Goal: Information Seeking & Learning: Learn about a topic

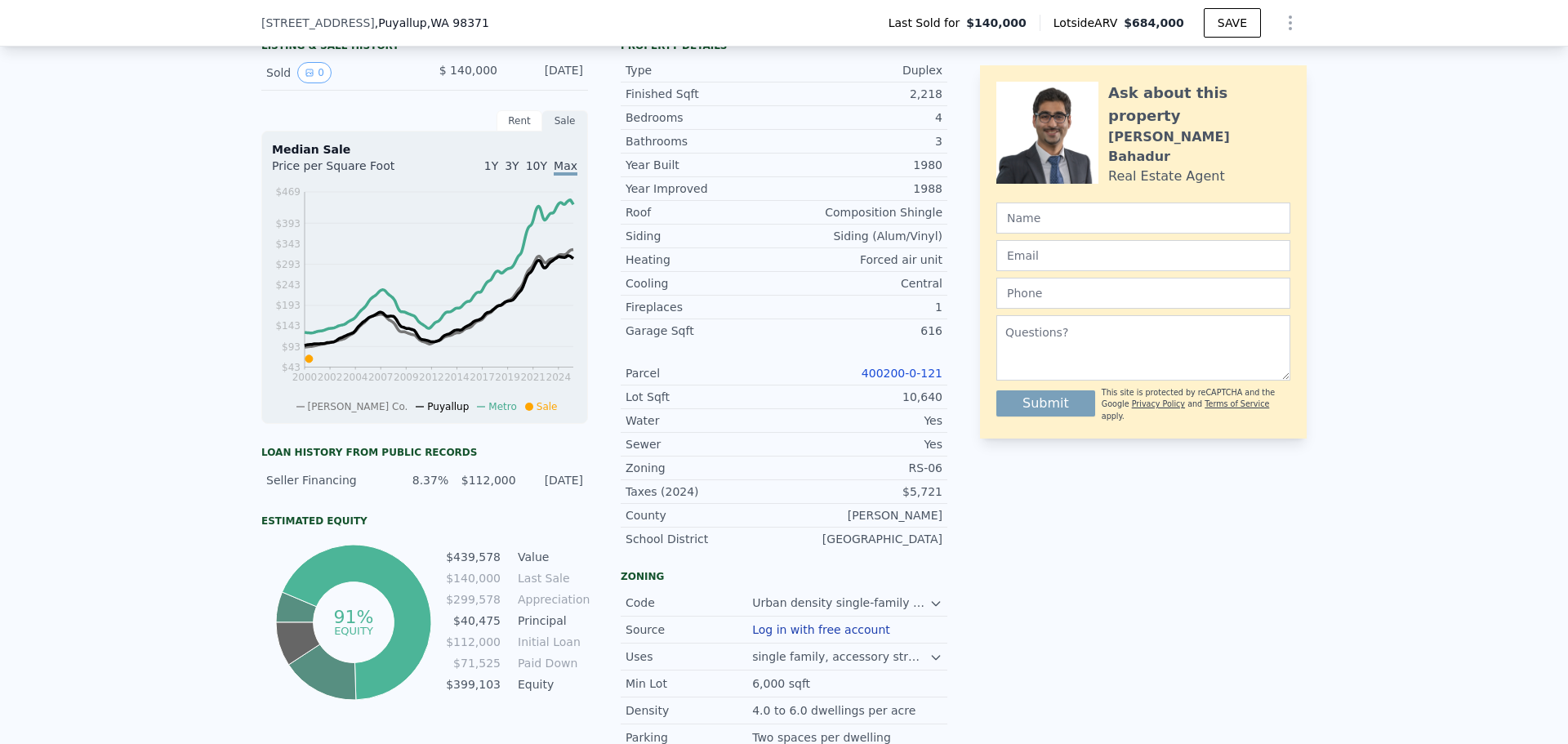
scroll to position [484, 0]
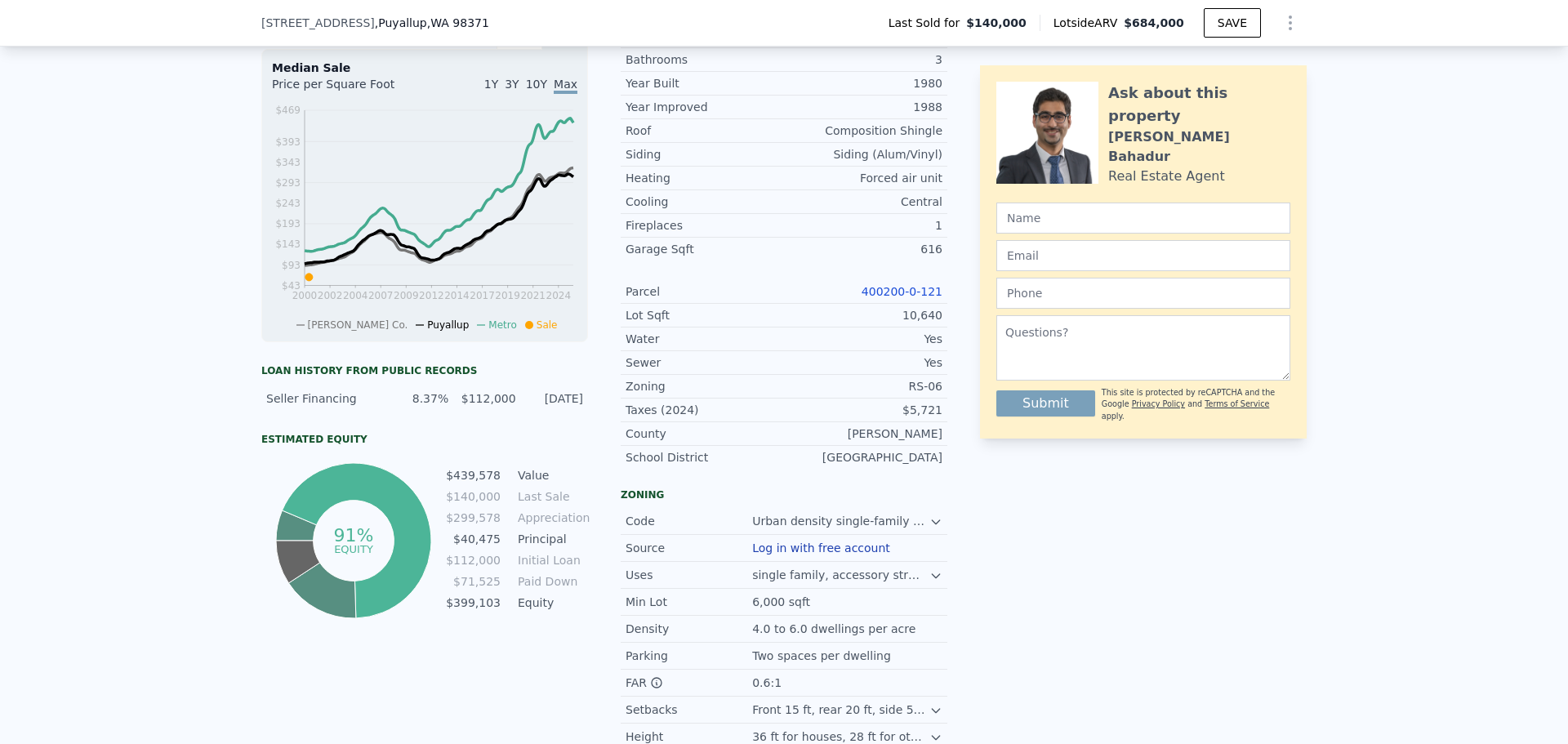
click at [896, 298] on link "400200-0-121" at bounding box center [902, 292] width 81 height 13
drag, startPoint x: 951, startPoint y: 298, endPoint x: 836, endPoint y: 298, distance: 115.0
click at [836, 298] on div "LISTING & SALE HISTORY Sold 0 $ 140,000 [DATE] Rent Sale Rent over time Price p…" at bounding box center [784, 377] width 1046 height 852
copy link "400200-0-121"
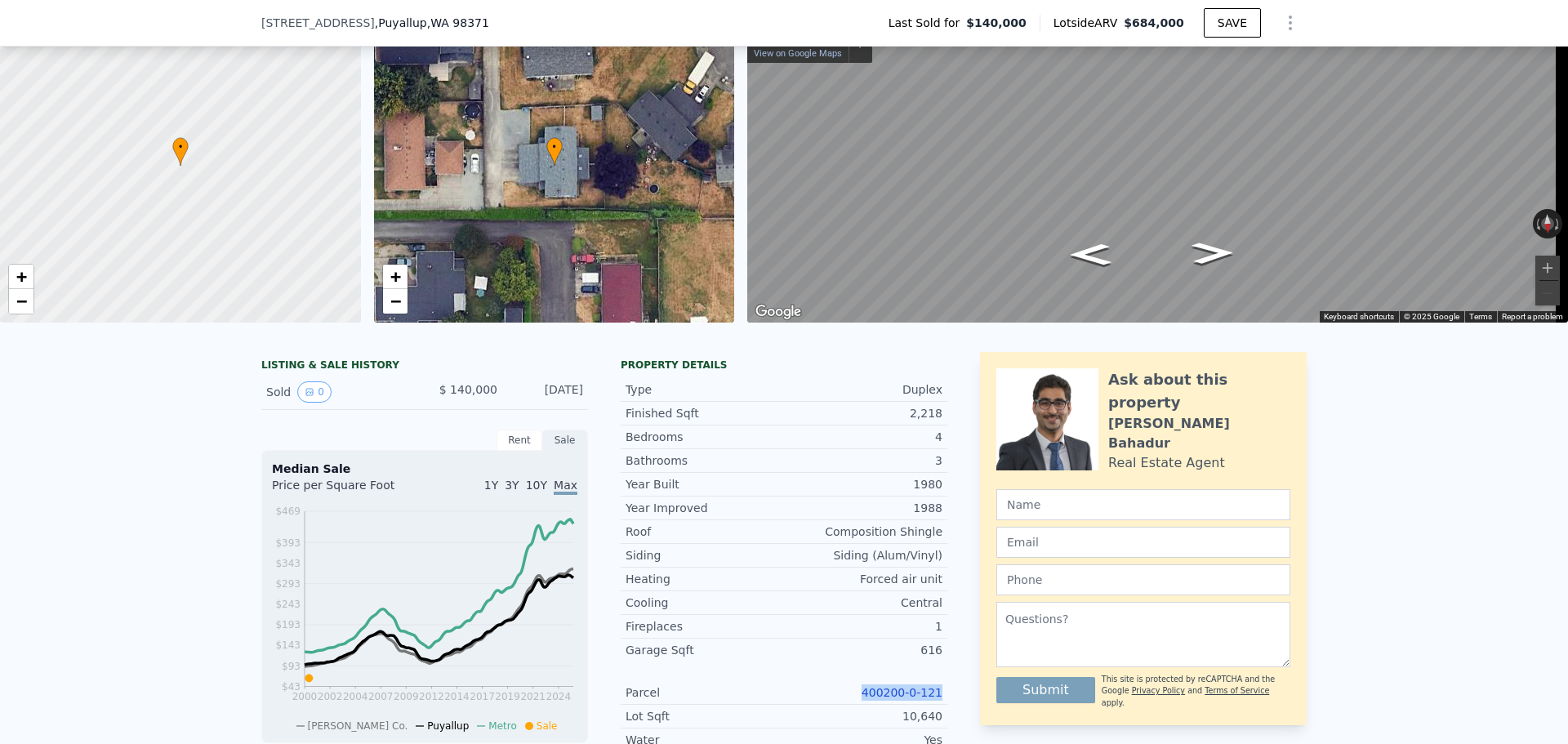
scroll to position [6, 0]
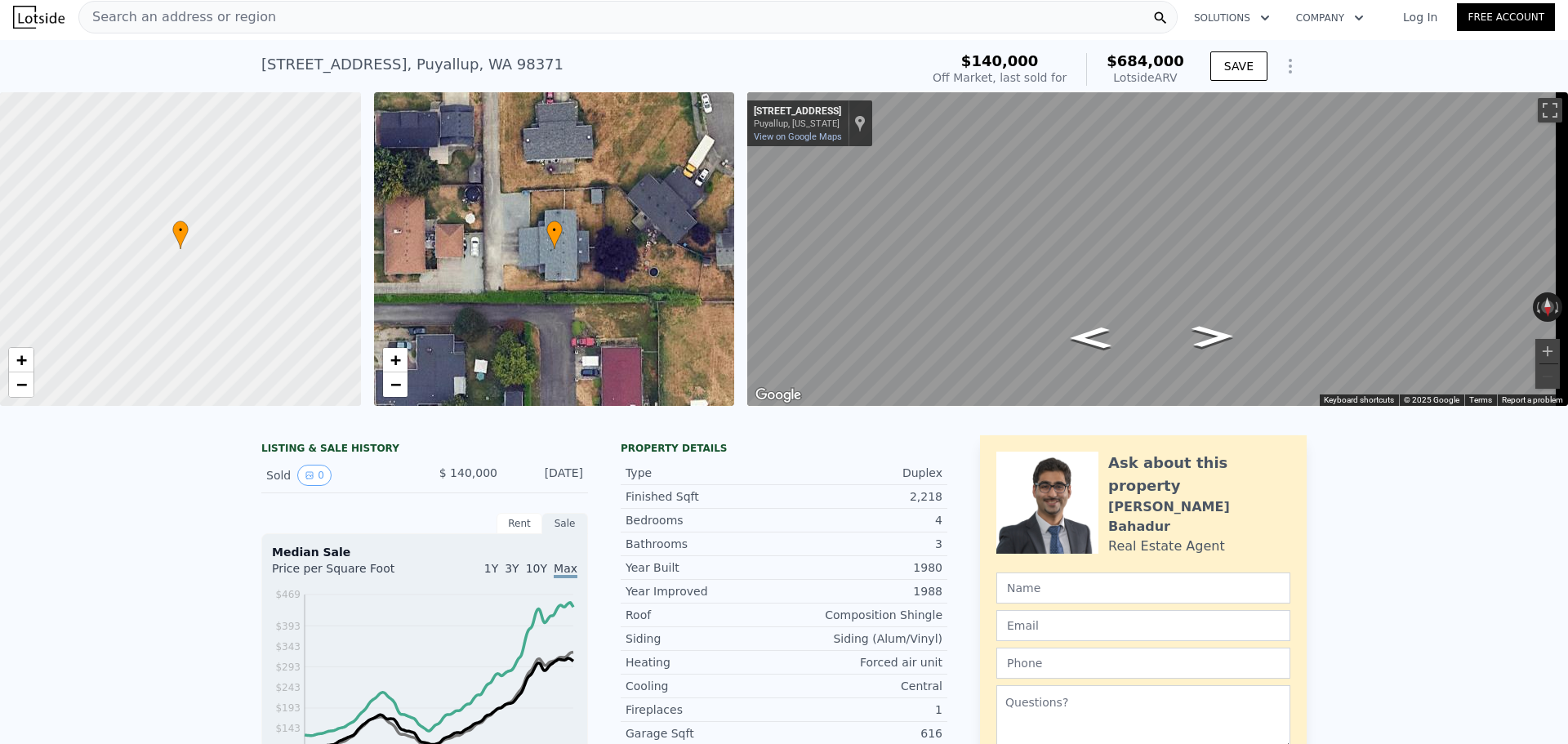
click at [203, 34] on div "Search an address or region Solutions Company Open main menu Log In Free Account" at bounding box center [784, 17] width 1542 height 39
click at [188, 10] on span "Search an address or region" at bounding box center [178, 17] width 197 height 20
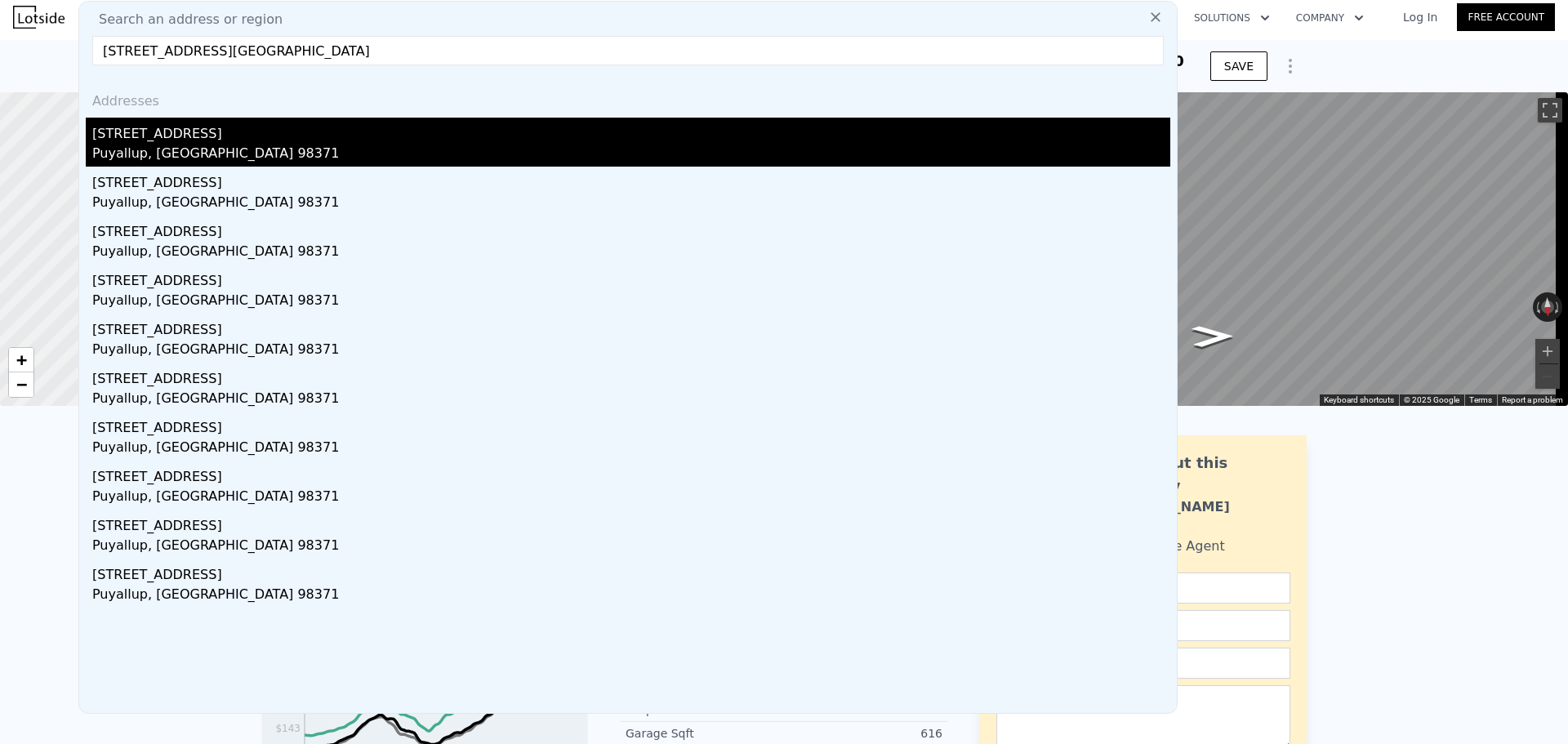
type input "[STREET_ADDRESS][GEOGRAPHIC_DATA]"
click at [122, 145] on div "Puyallup, [GEOGRAPHIC_DATA] 98371" at bounding box center [631, 155] width 1078 height 23
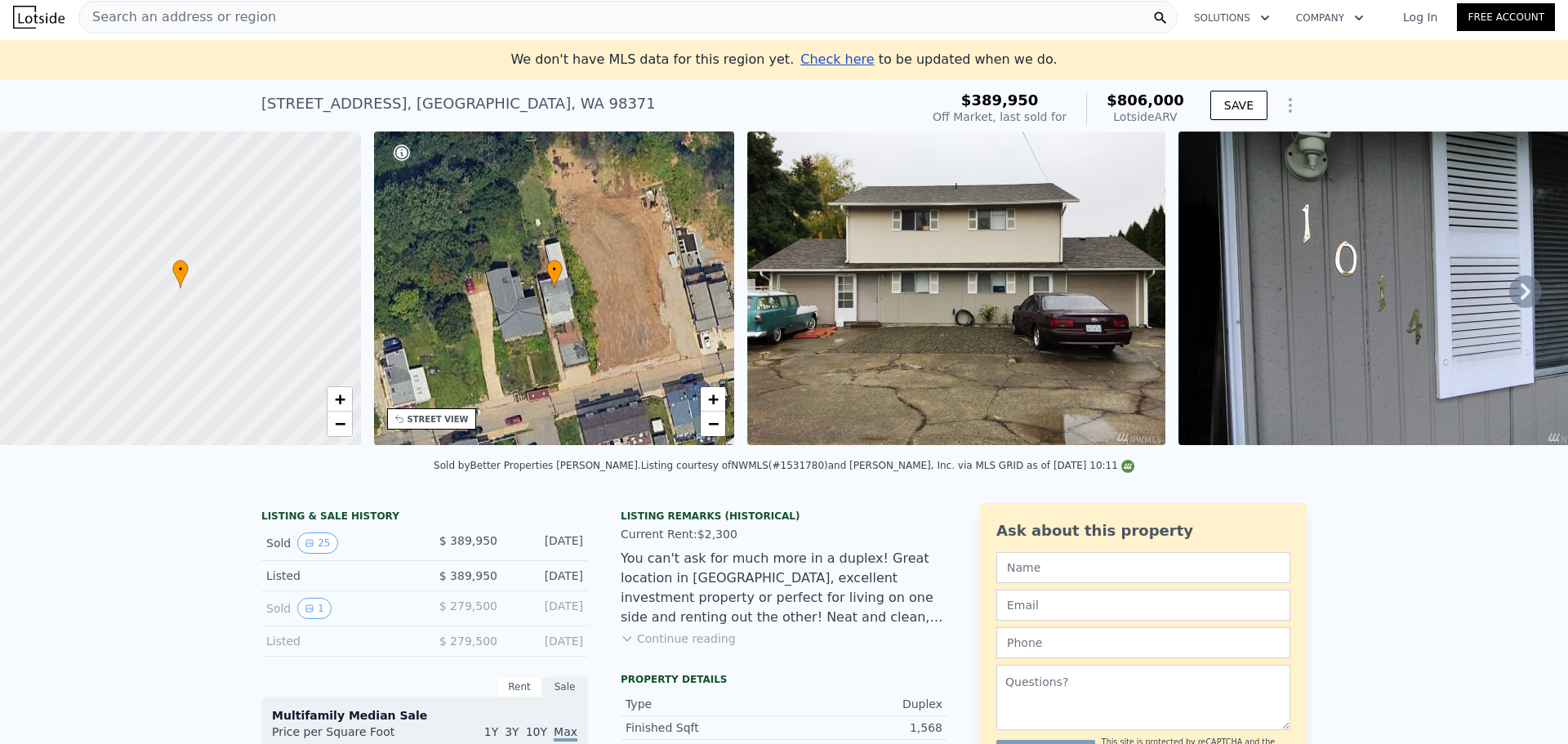
click at [267, 16] on div "Search an address or region" at bounding box center [628, 17] width 1099 height 33
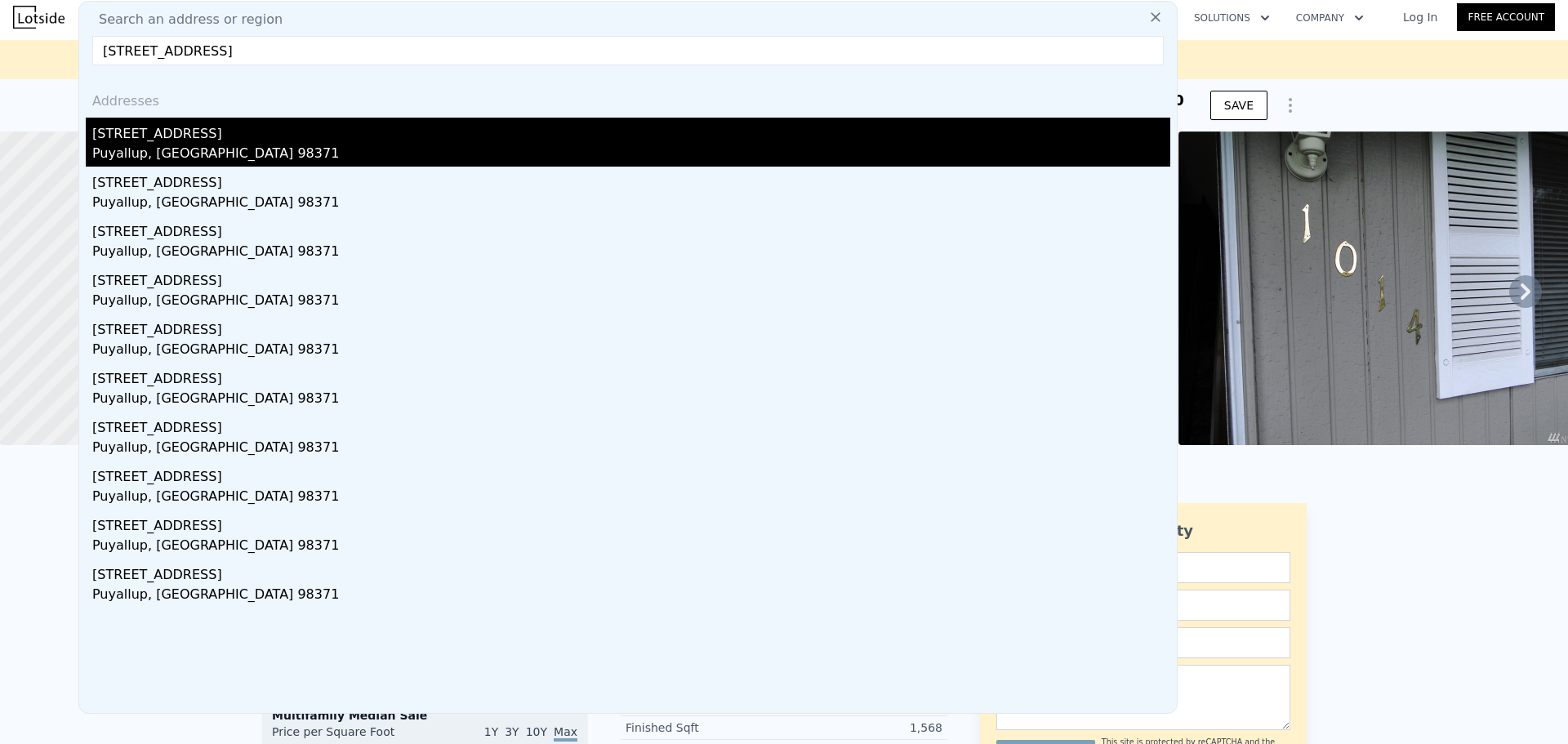
type input "[STREET_ADDRESS]"
click at [155, 154] on div "Puyallup, [GEOGRAPHIC_DATA] 98371" at bounding box center [631, 155] width 1078 height 23
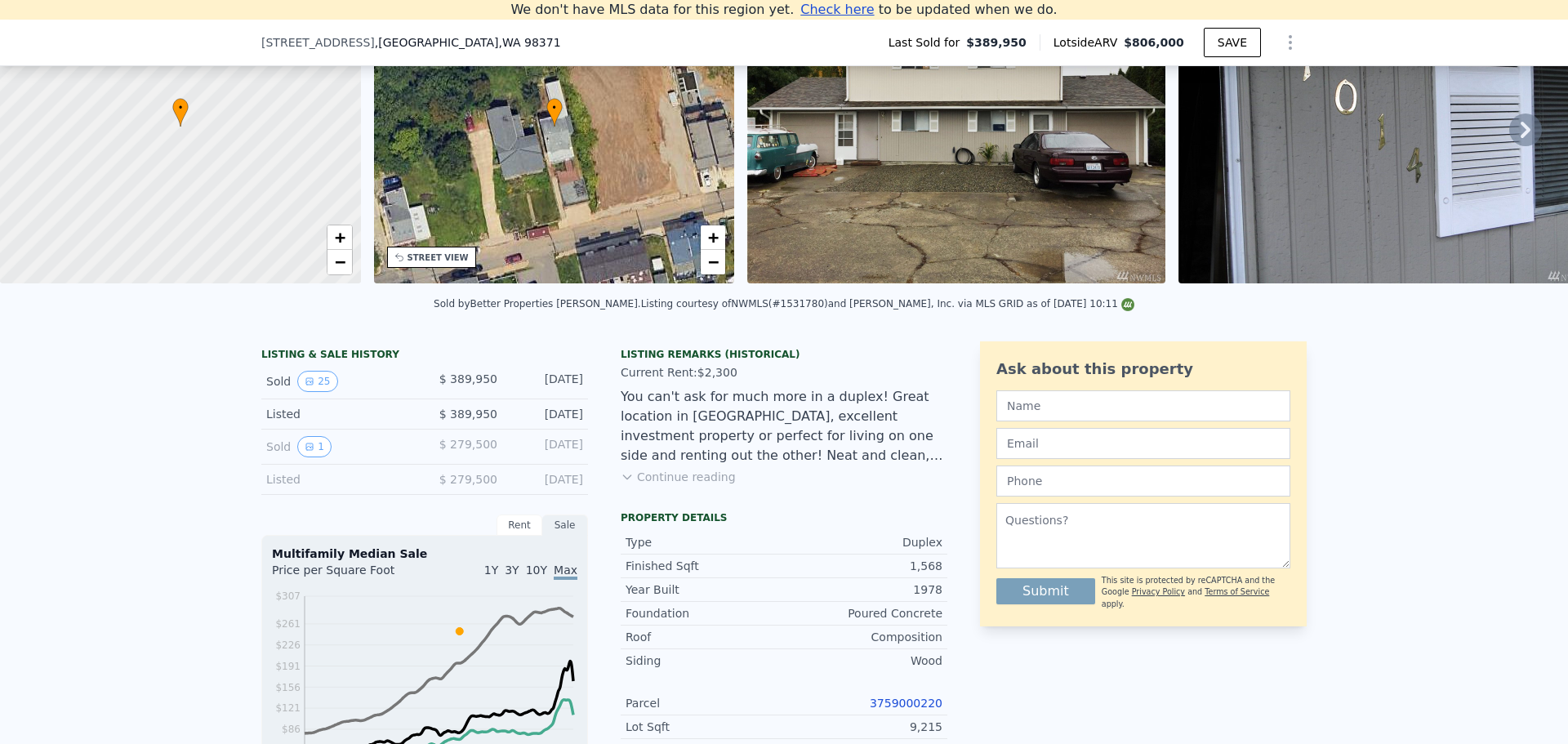
scroll to position [150, 0]
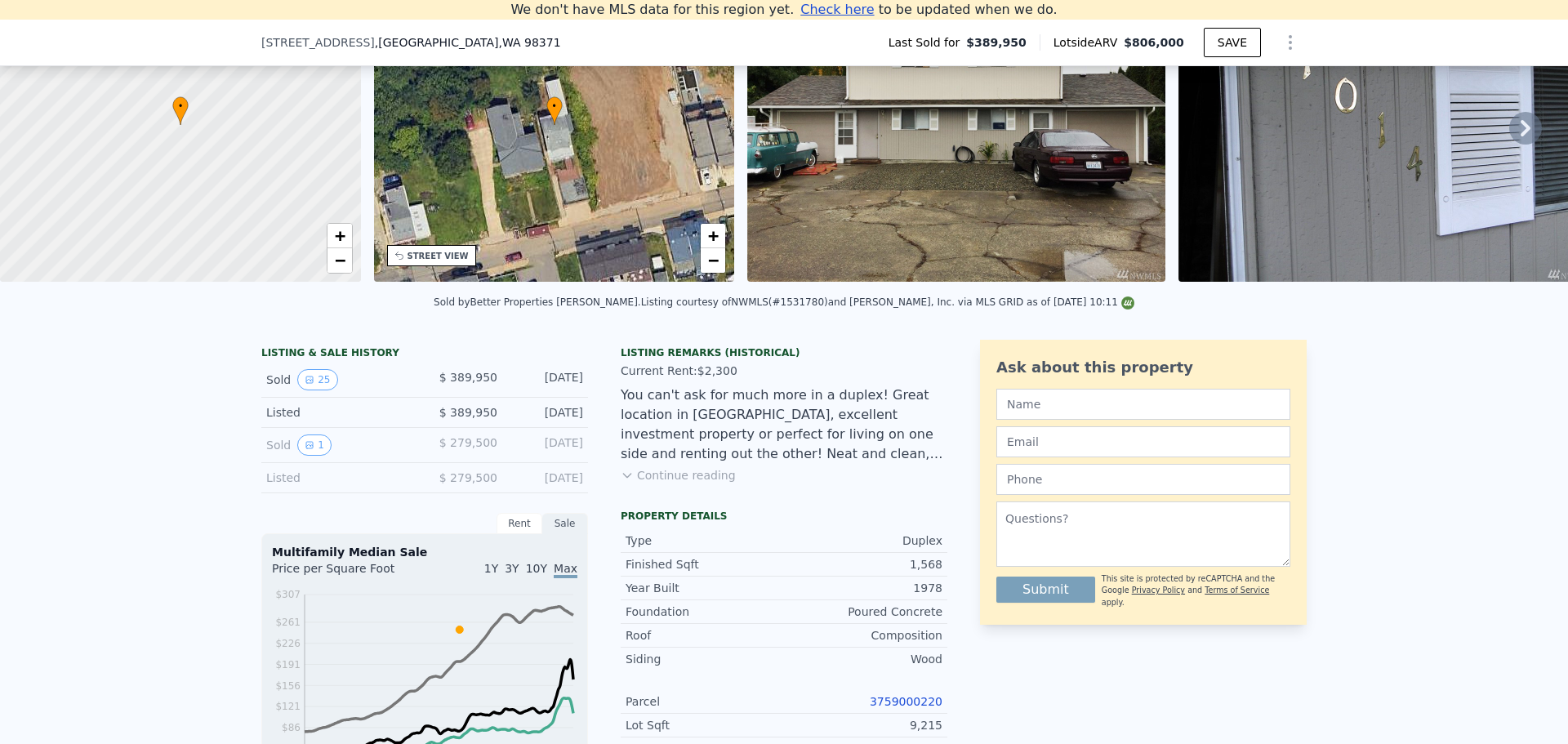
type input "6"
type input "0"
type input "3.5"
type input "1645"
type input "2772"
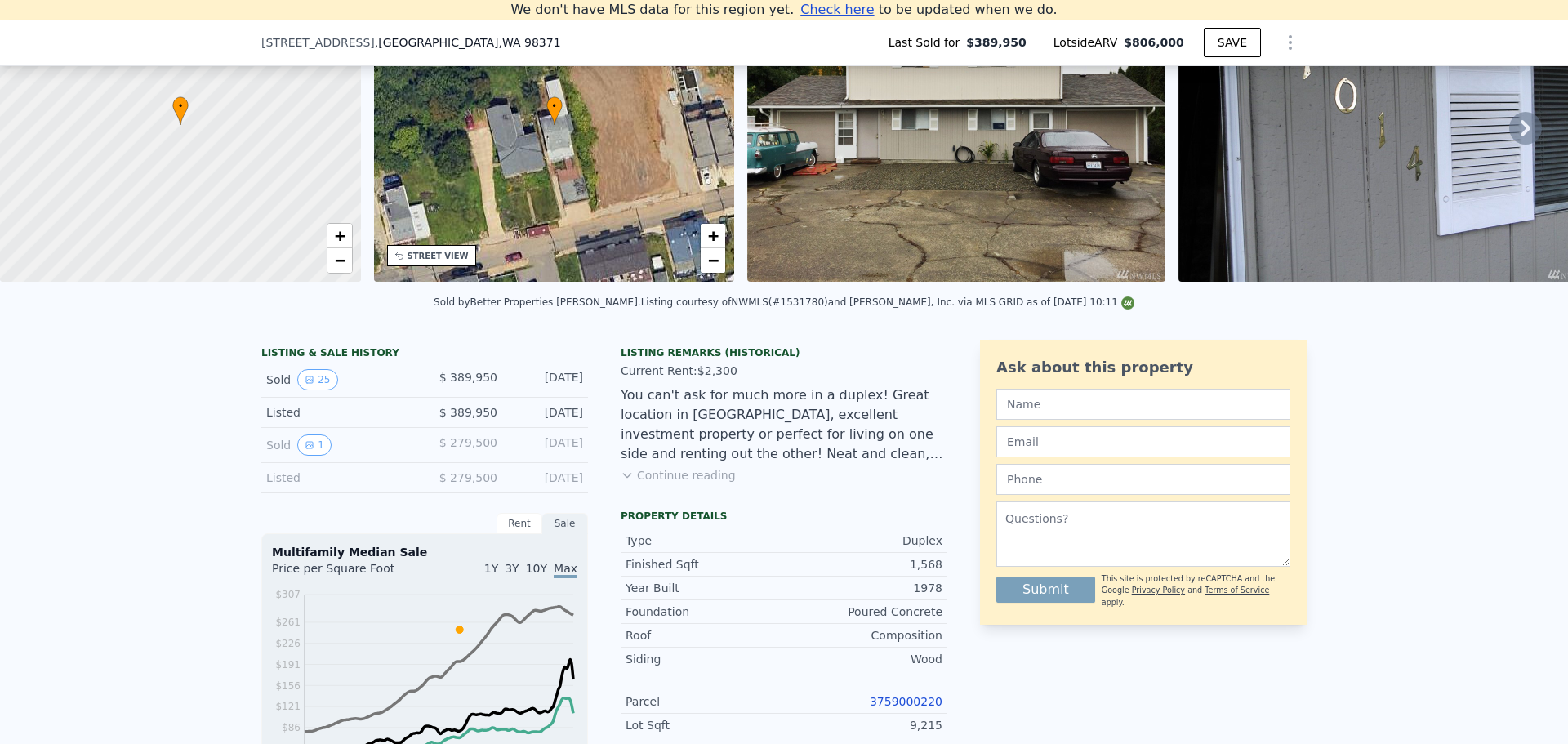
type input "7200"
type input "17942"
type input "$ 684,000"
type input "5"
type input "$ 482,149"
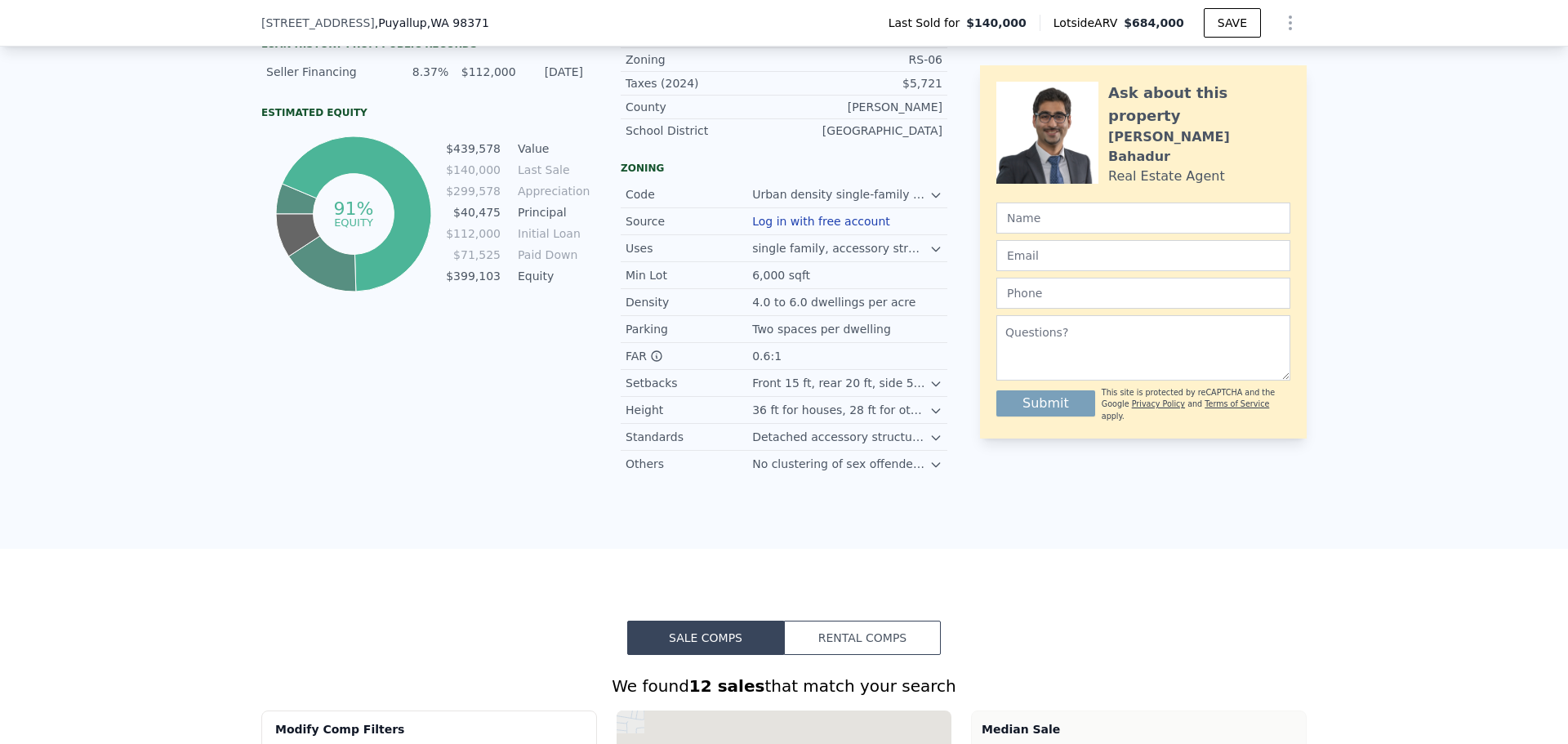
scroll to position [1383, 0]
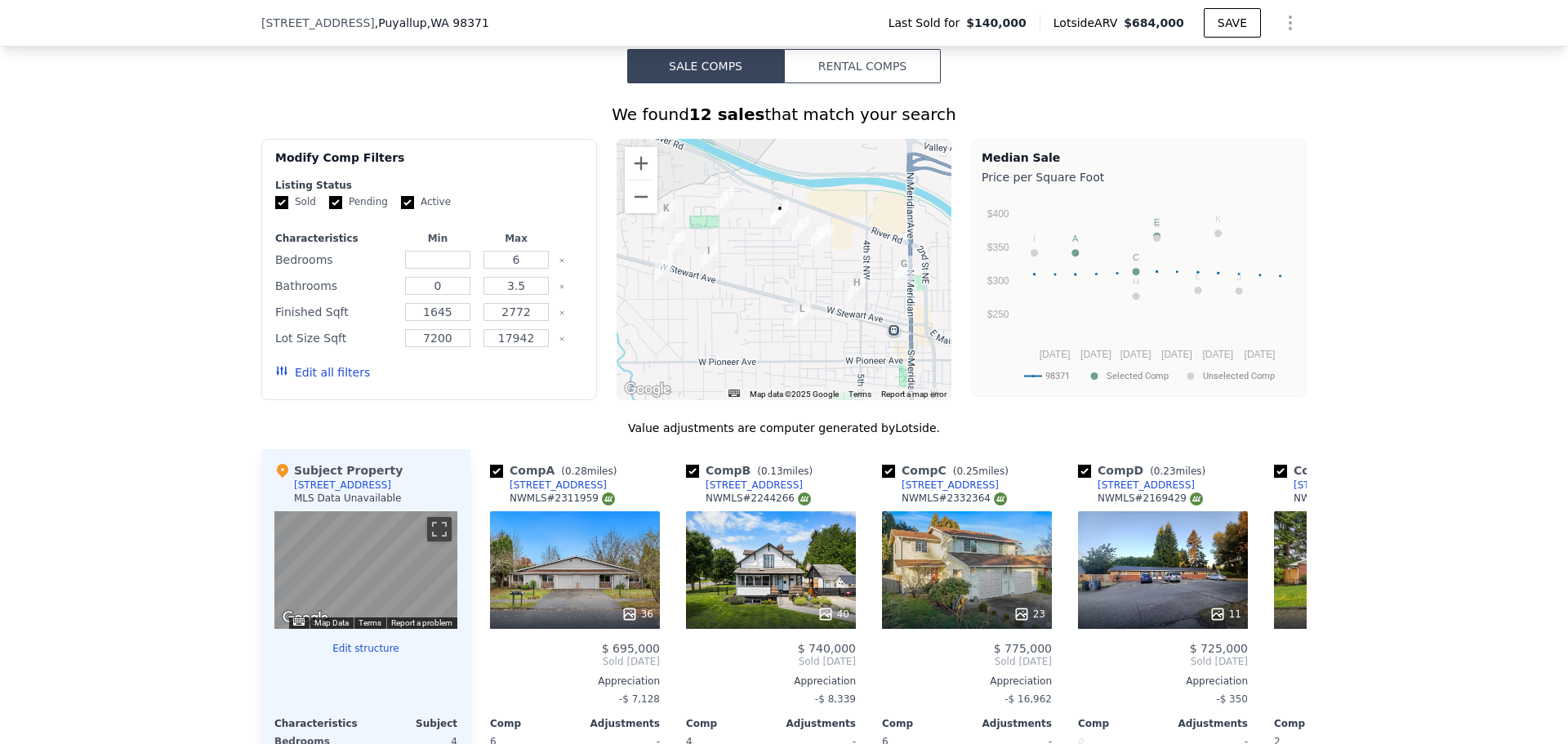
click at [849, 81] on button "Rental Comps" at bounding box center [862, 65] width 157 height 34
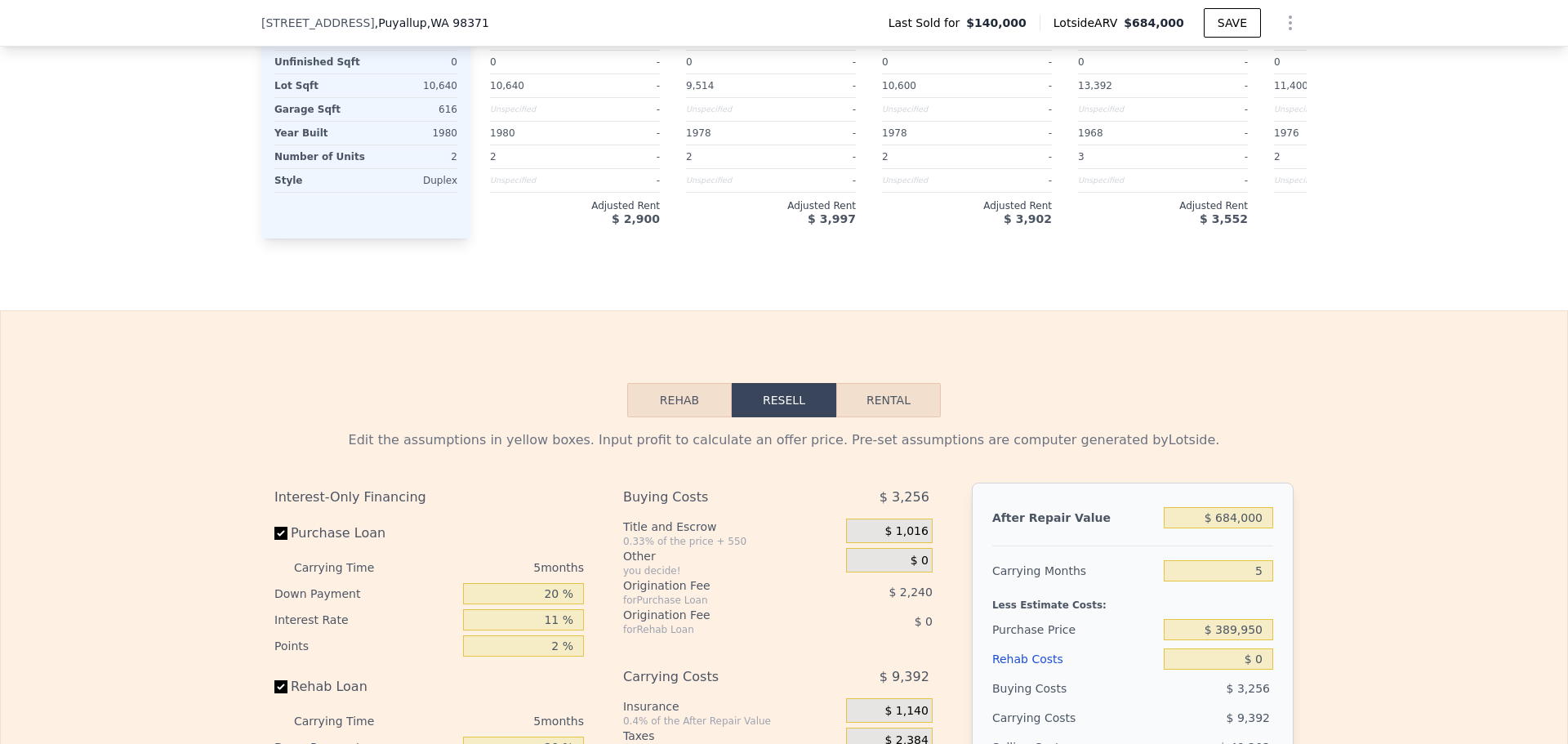
scroll to position [2281, 0]
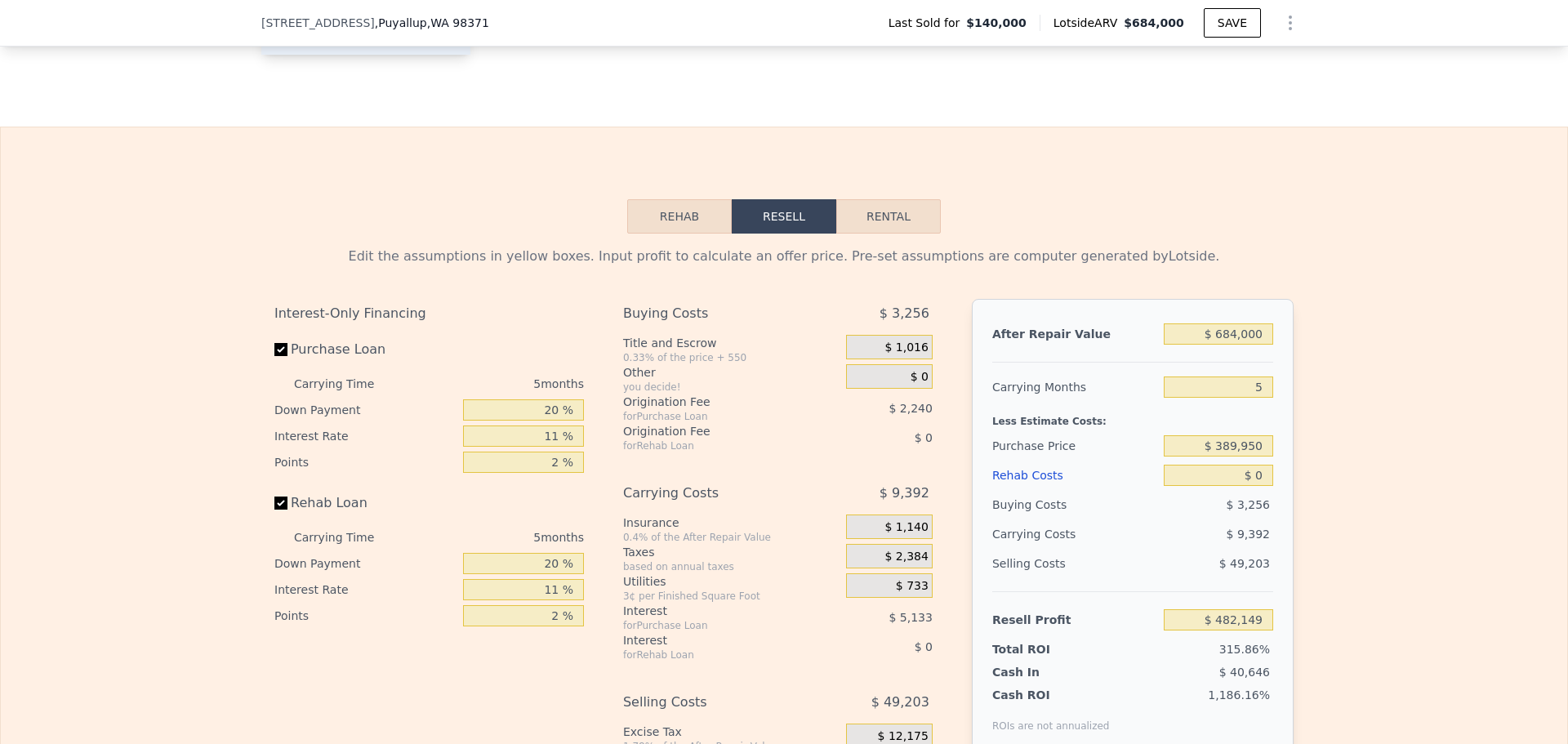
click at [882, 226] on button "Rental" at bounding box center [889, 216] width 104 height 34
select select "30"
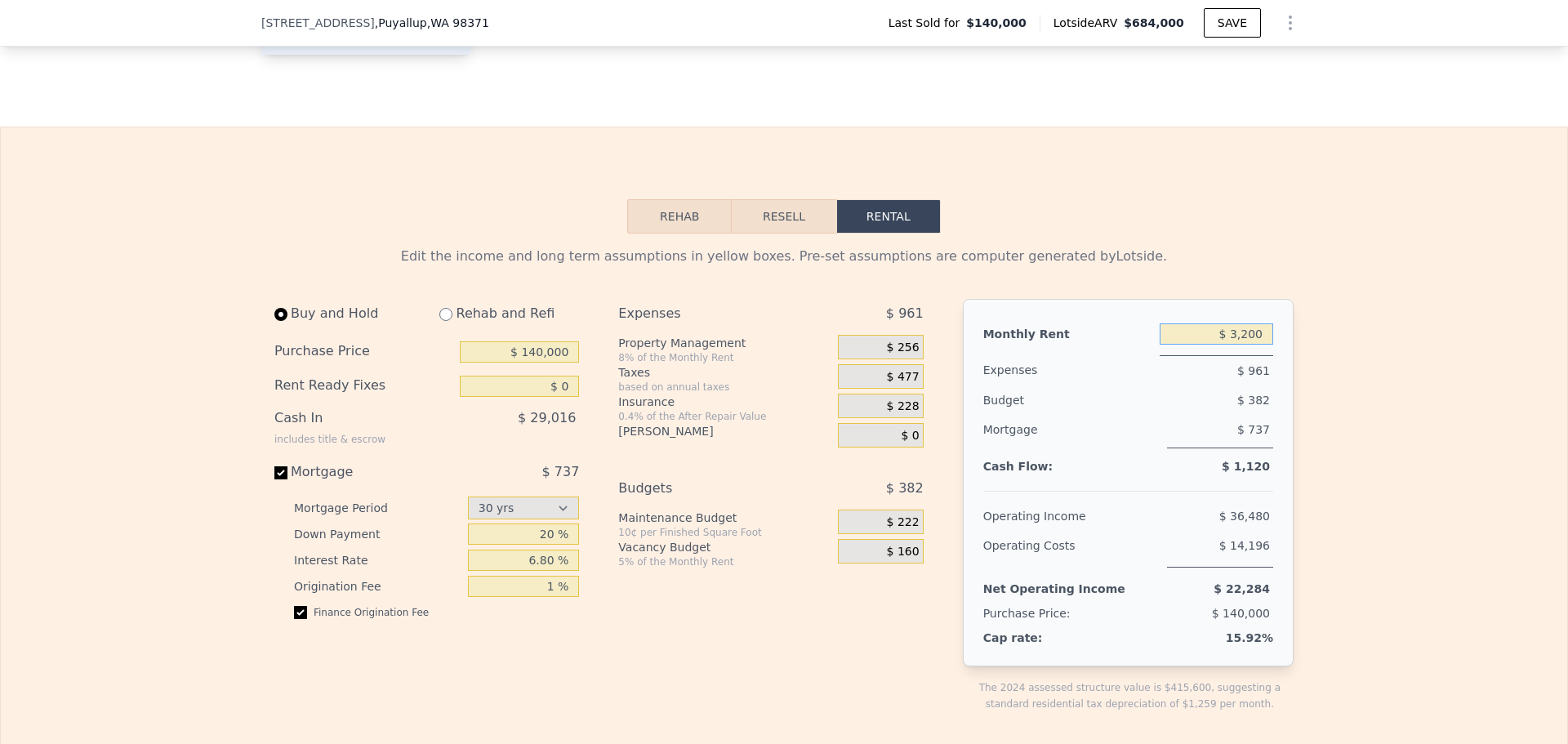
drag, startPoint x: 1255, startPoint y: 363, endPoint x: 1230, endPoint y: 365, distance: 25.1
click at [1230, 345] on input "$ 3,200" at bounding box center [1216, 334] width 113 height 21
type input "$ 6,000"
drag, startPoint x: 567, startPoint y: 379, endPoint x: 525, endPoint y: 376, distance: 42.1
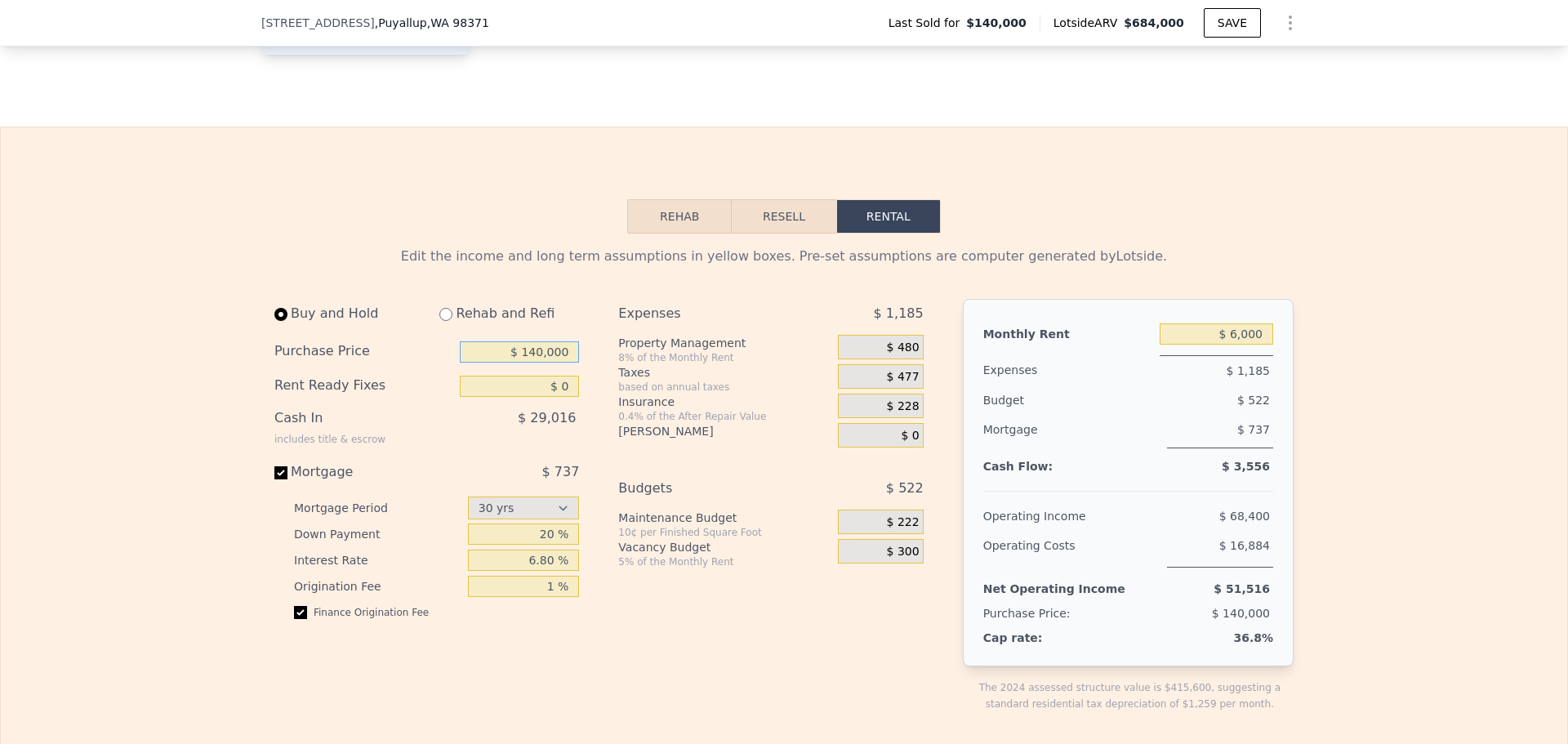
click at [525, 363] on input "$ 140,000" at bounding box center [519, 352] width 119 height 21
type input "$ 630,000"
click at [541, 545] on input "20 %" at bounding box center [523, 534] width 112 height 21
type input "1 %"
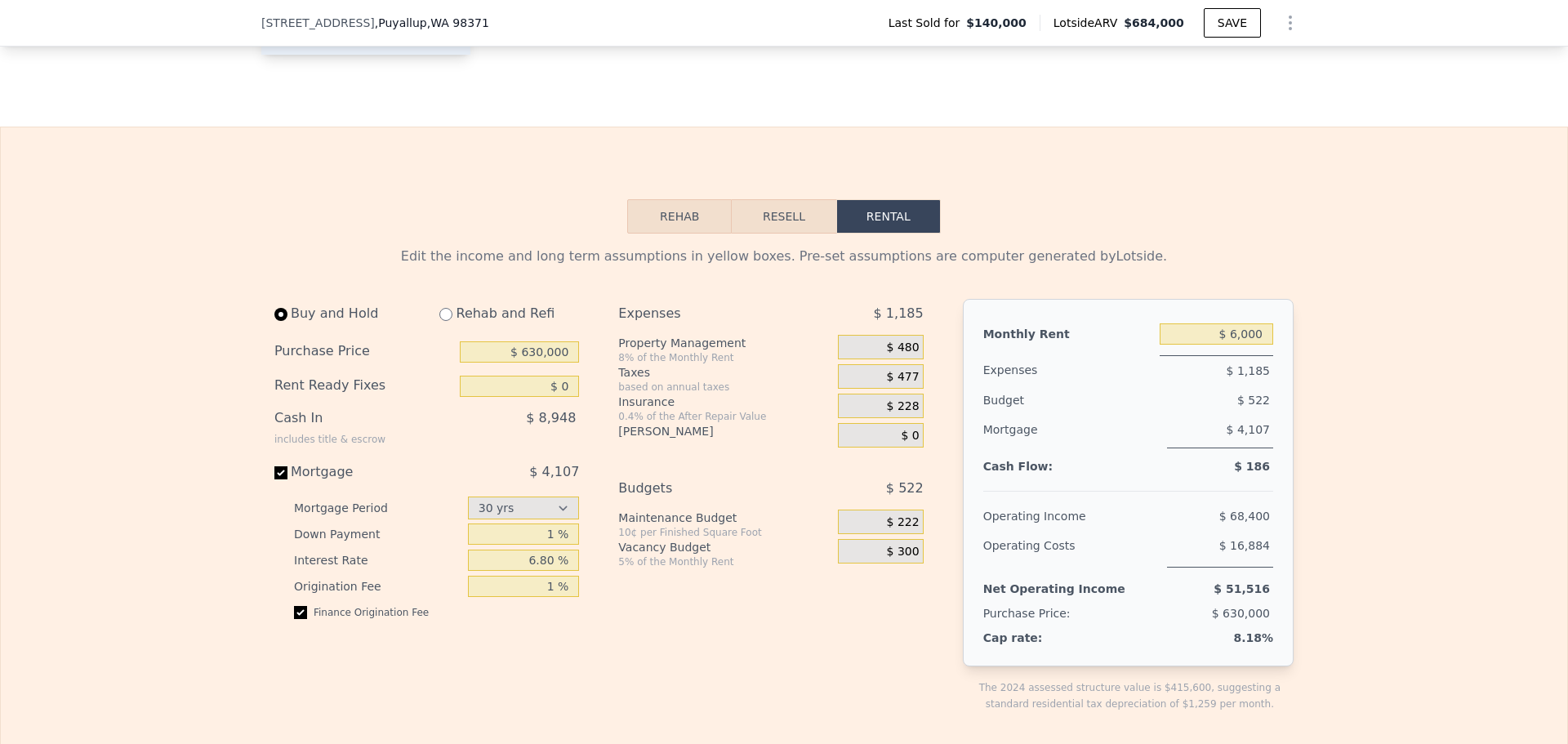
click at [699, 633] on div "Expenses $ 1,185 Property Management 8% of the Monthly Rent $ 480 Taxes based o…" at bounding box center [777, 518] width 317 height 439
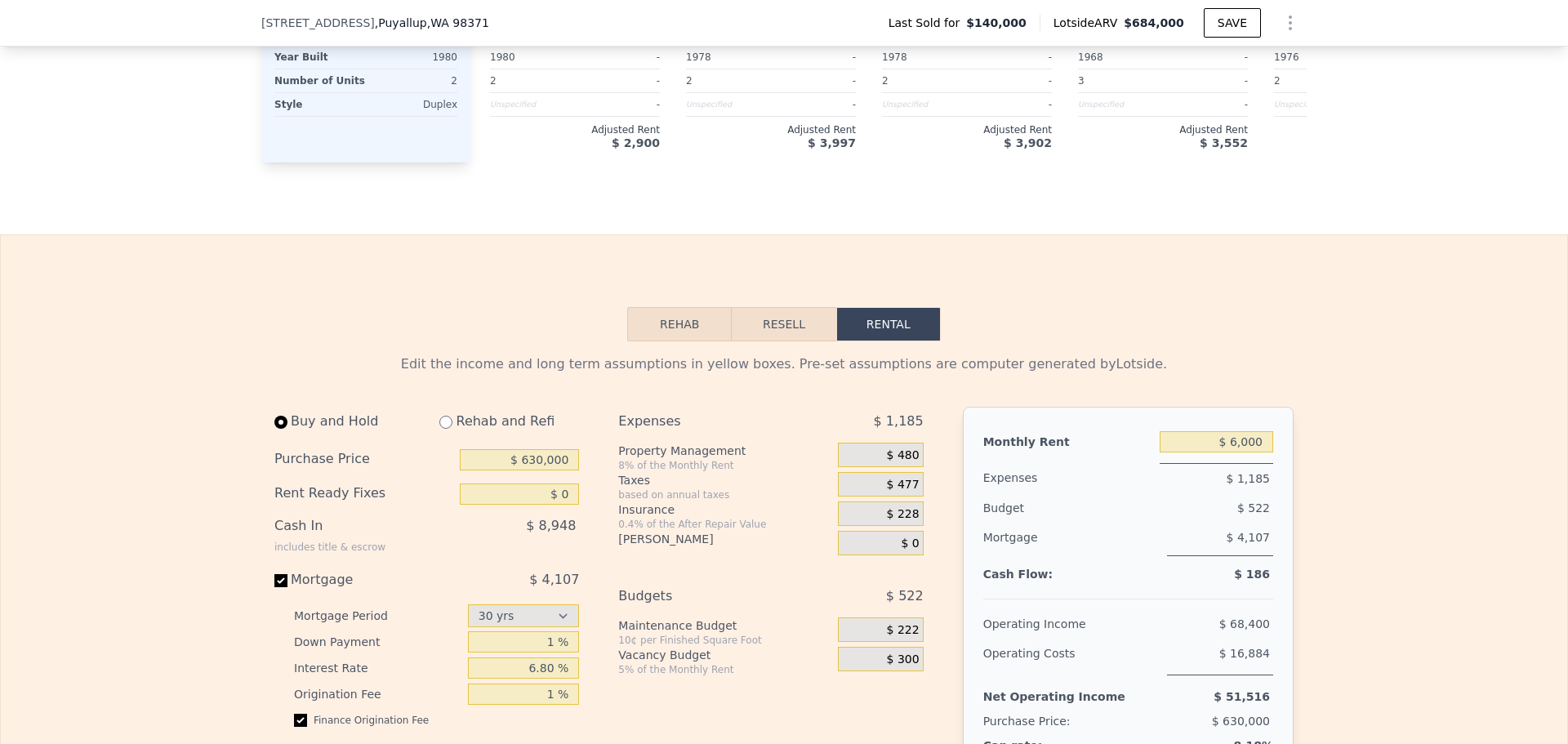
scroll to position [2118, 0]
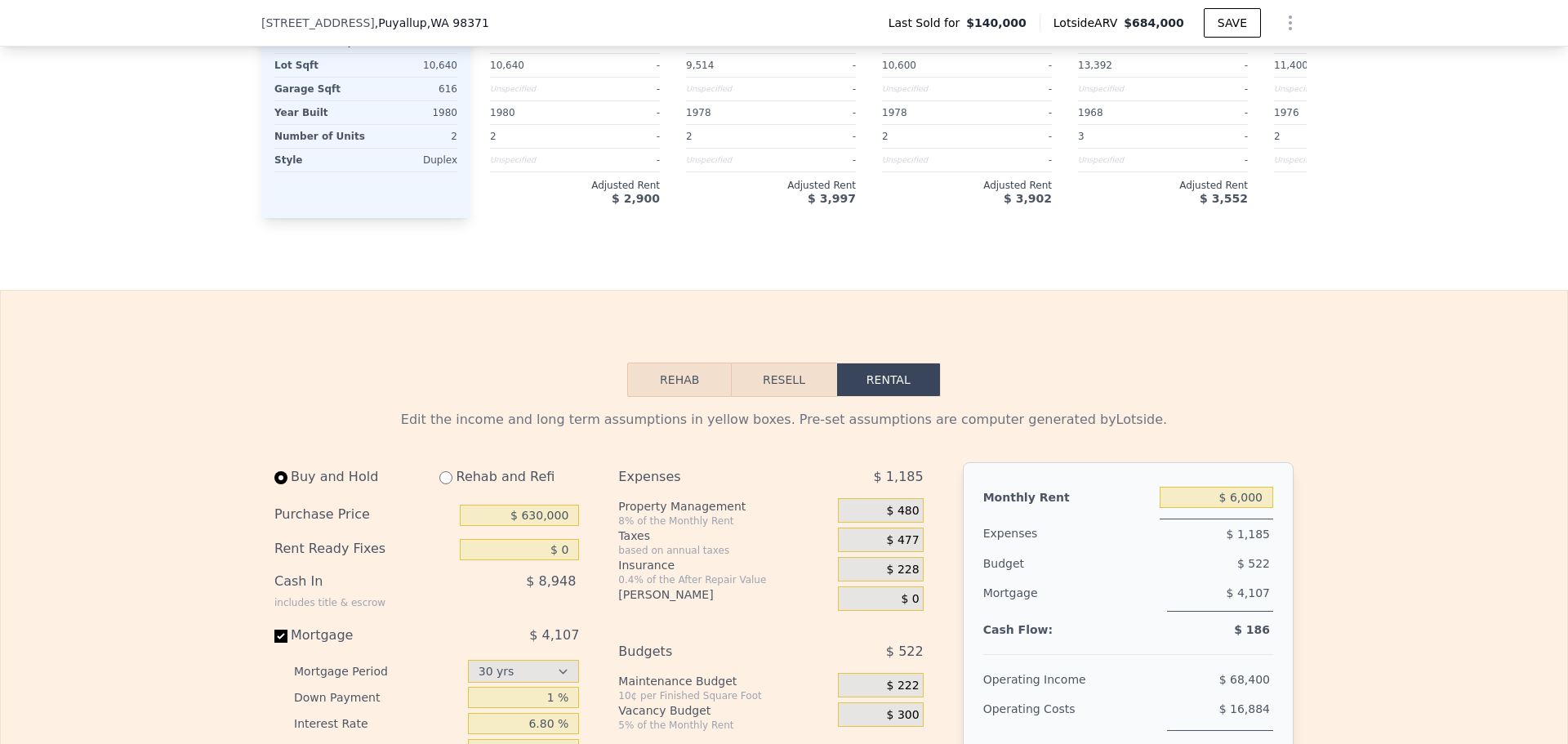
type input "$ 3,200"
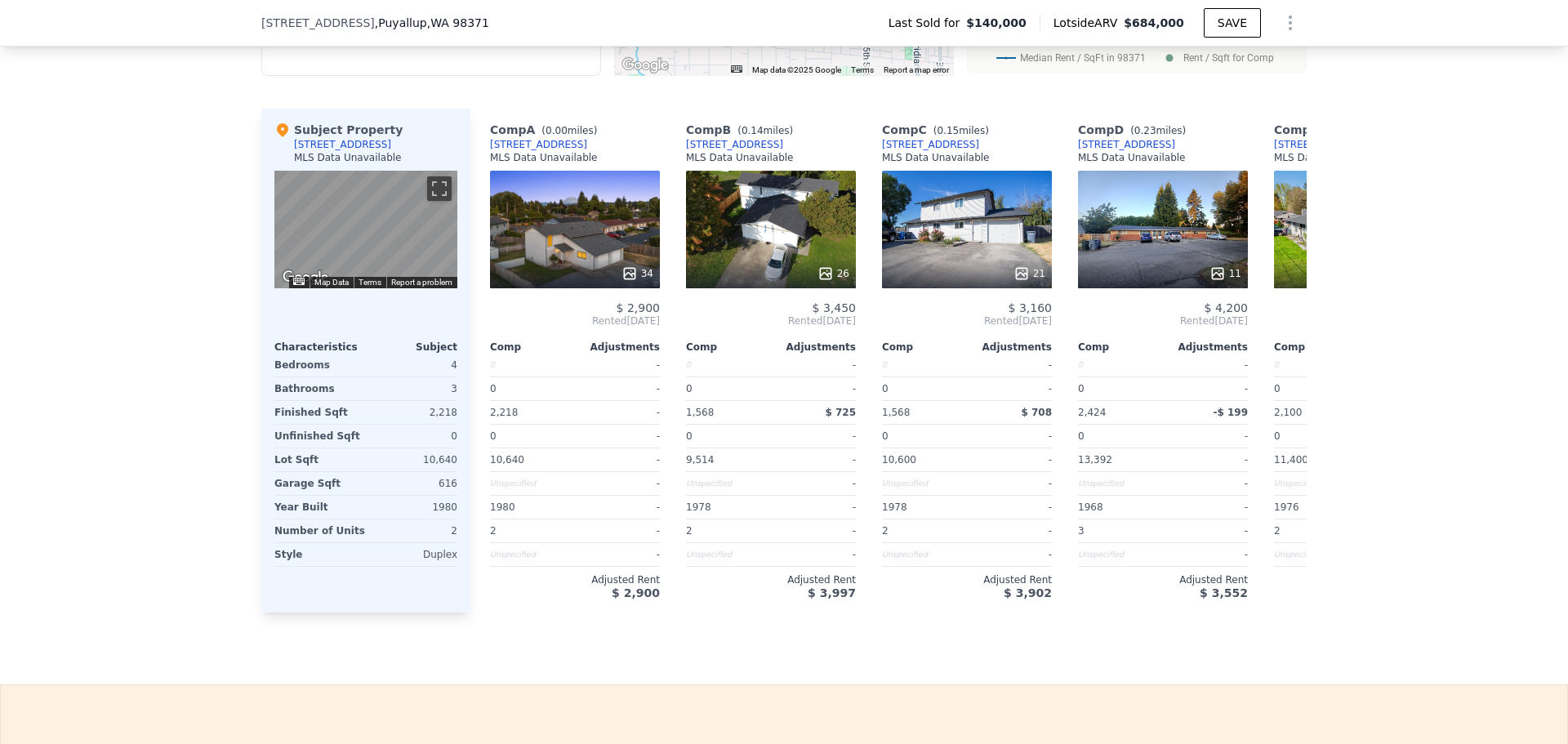
scroll to position [1715, 0]
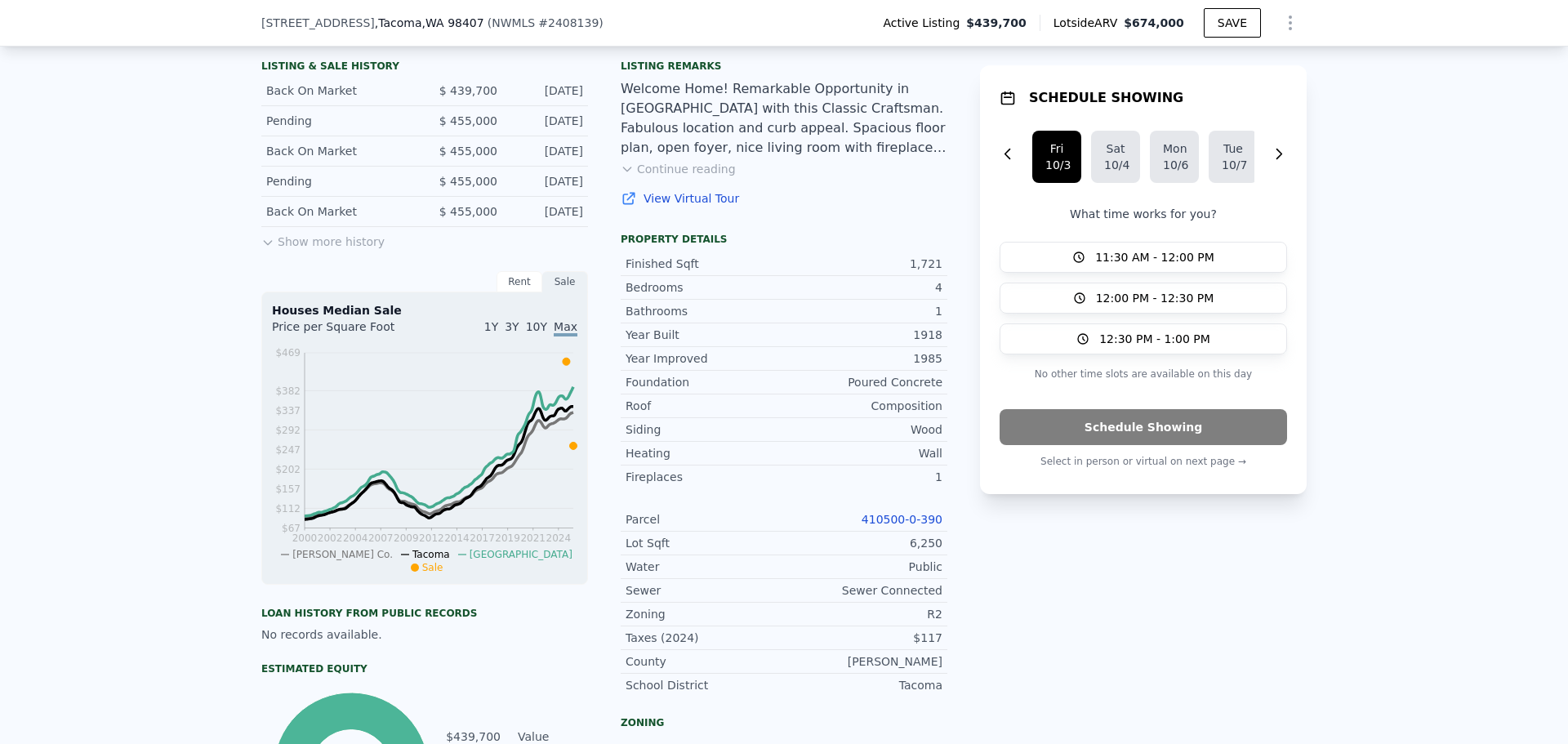
scroll to position [321, 0]
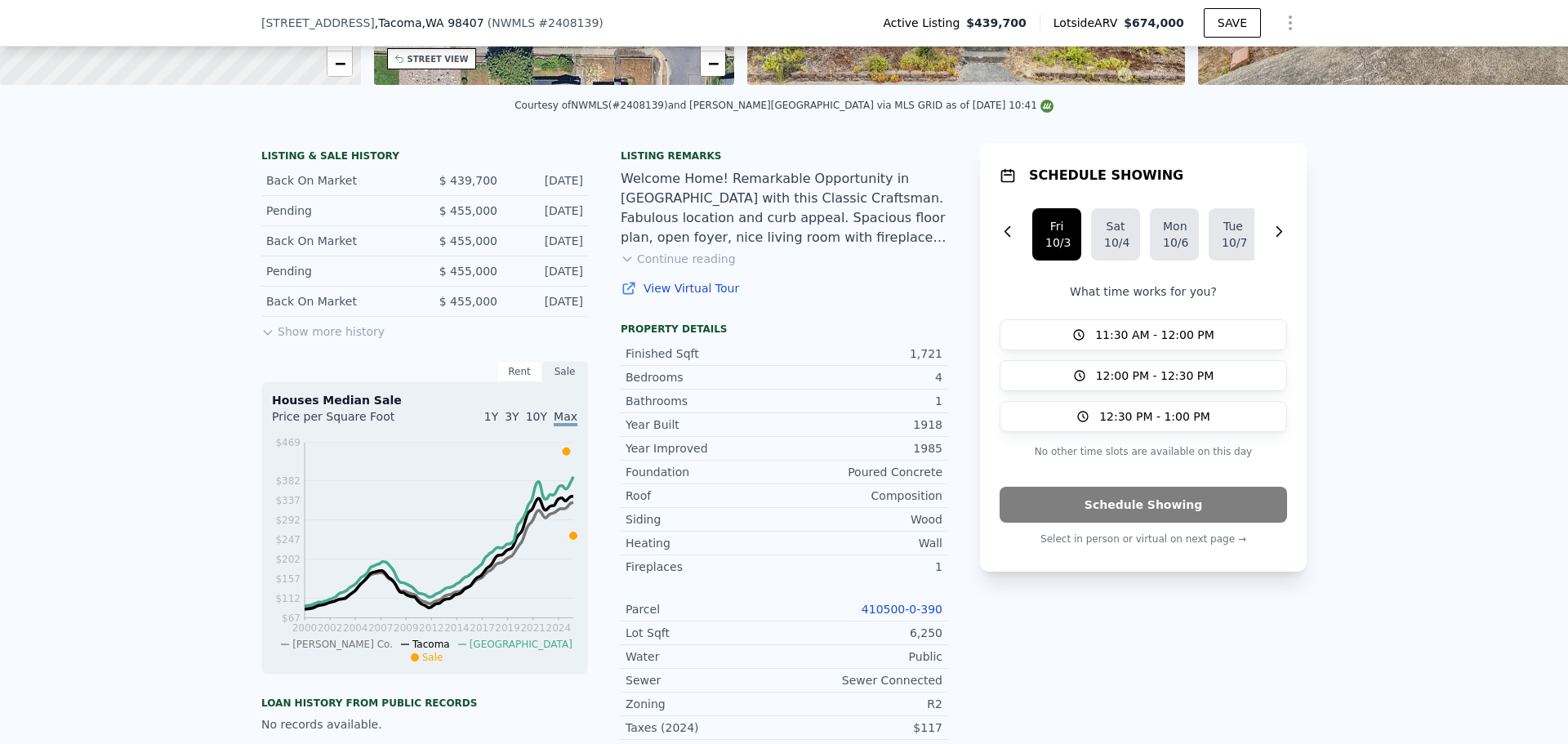
click at [324, 340] on button "Show more history" at bounding box center [322, 328] width 123 height 23
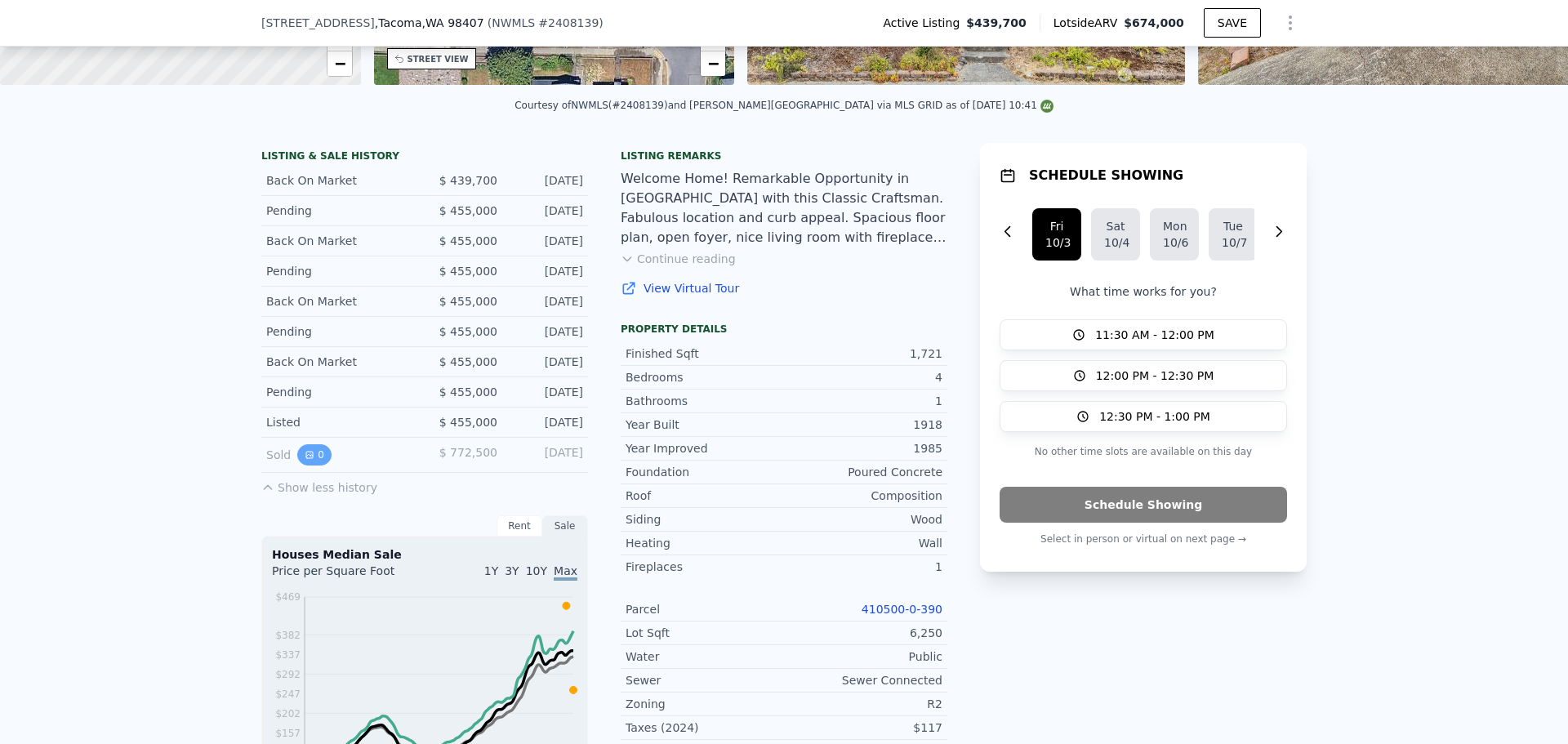
click at [298, 465] on button "0" at bounding box center [314, 455] width 34 height 21
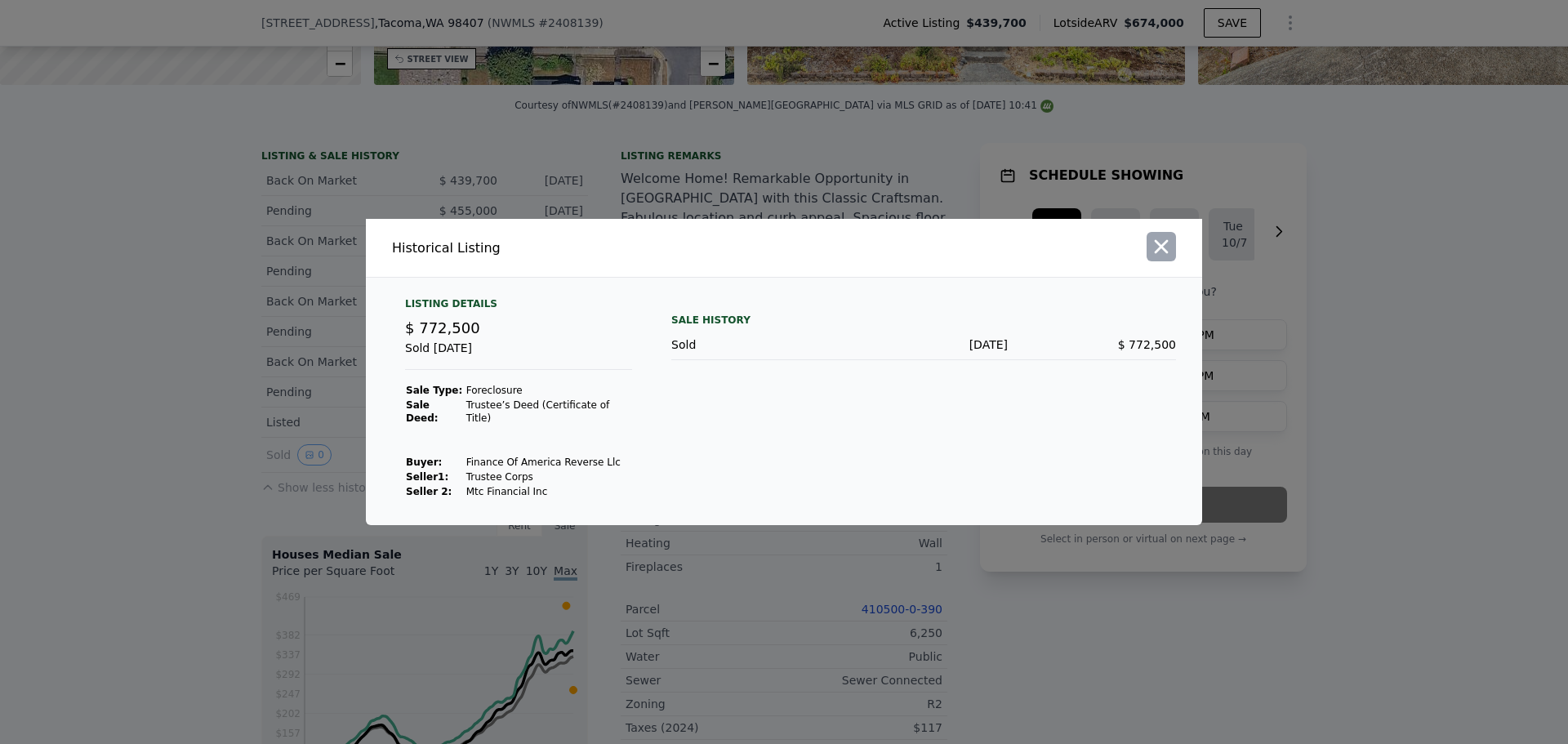
click at [1158, 258] on icon "button" at bounding box center [1161, 247] width 23 height 23
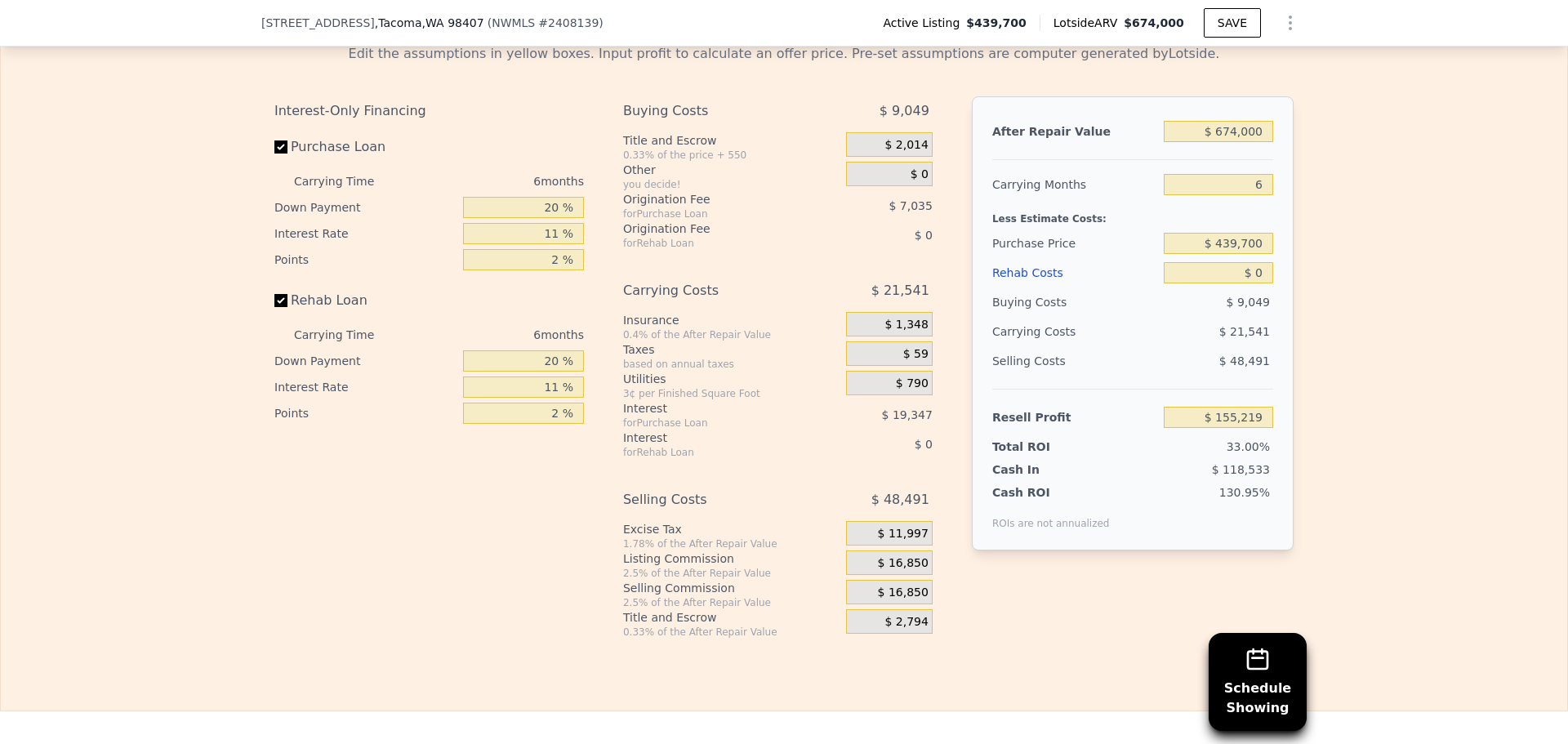
scroll to position [2689, 0]
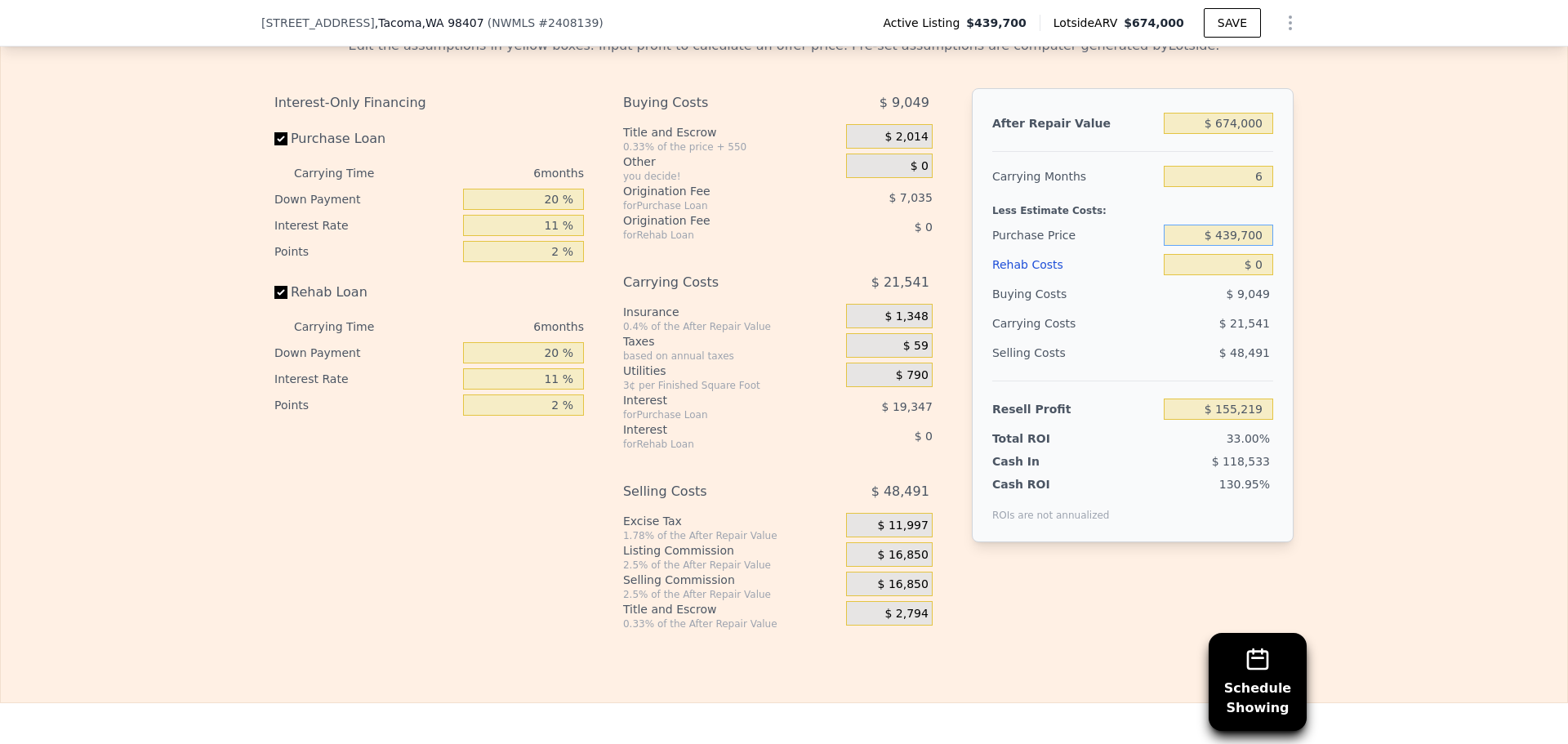
drag, startPoint x: 1254, startPoint y: 258, endPoint x: 1214, endPoint y: 264, distance: 40.4
click at [1214, 246] on input "$ 439,700" at bounding box center [1218, 236] width 109 height 21
type input "$ 0"
type input "$ 400,000"
type input "$ 197,432"
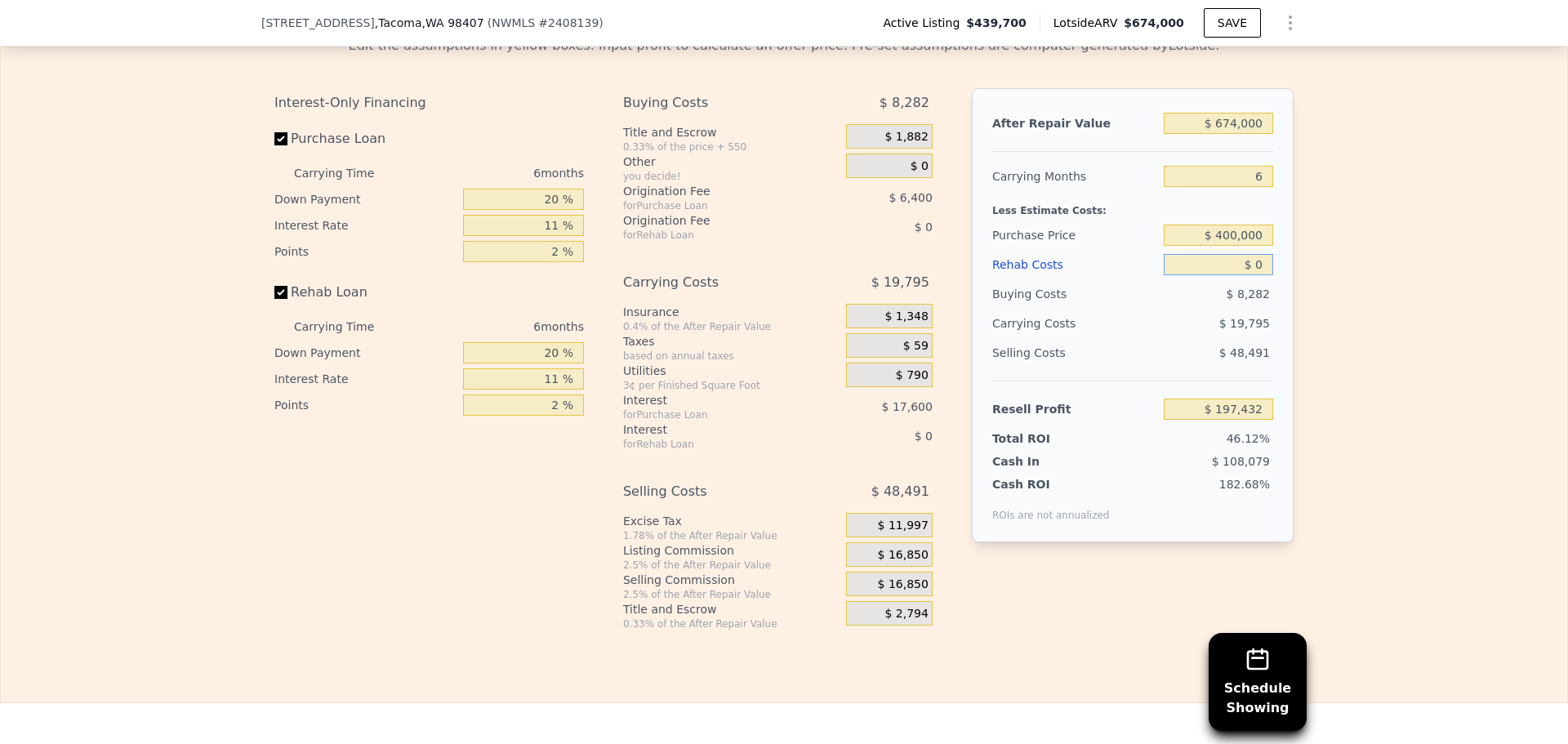
click at [1260, 275] on input "$ 0" at bounding box center [1218, 265] width 109 height 21
type input "$ 9"
type input "$ 197,423"
type input "$ 90"
type input "$ 197,335"
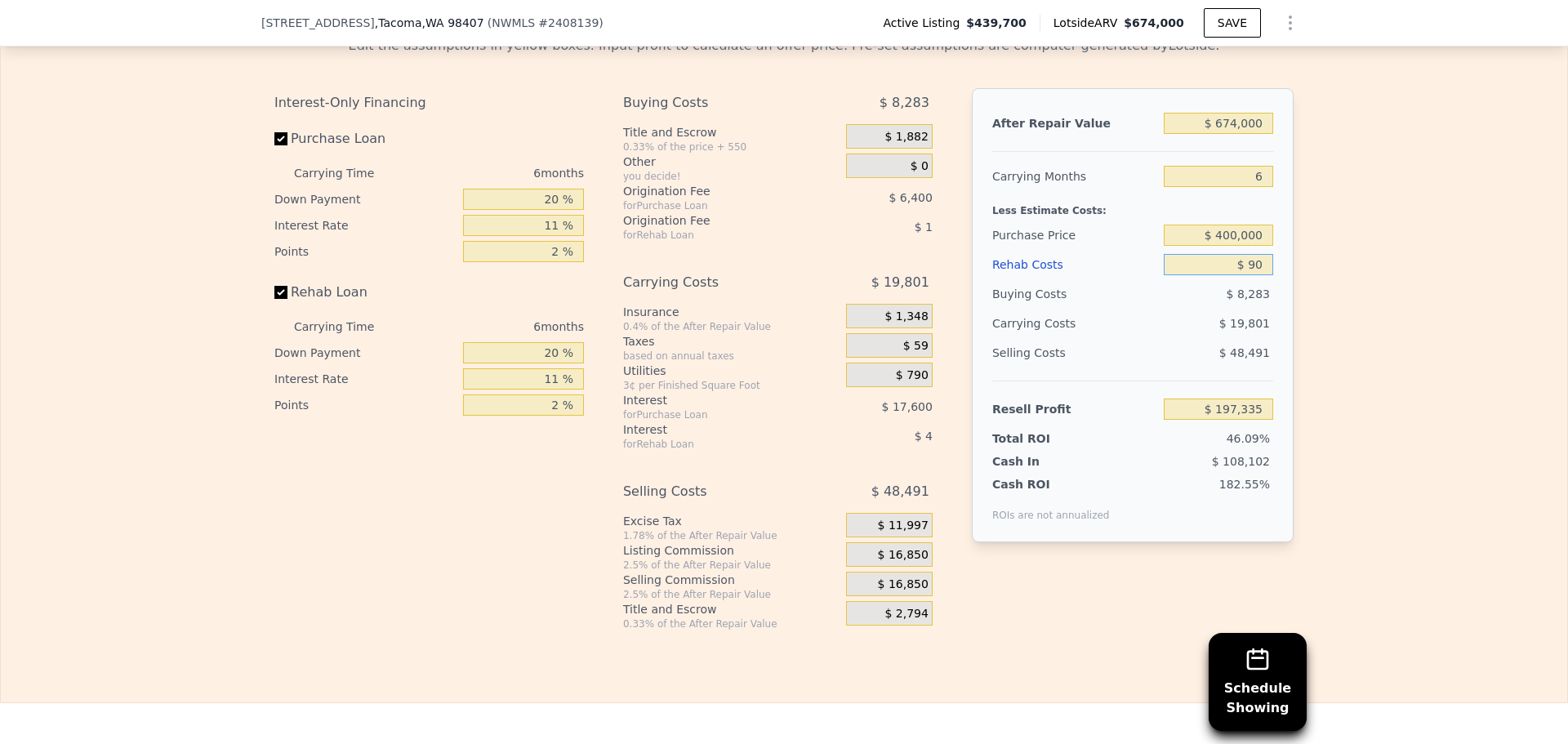
type input "$ 900"
type input "$ 196,476"
type input "$ 9,000"
type input "$ 187,892"
type input "$ 90,000"
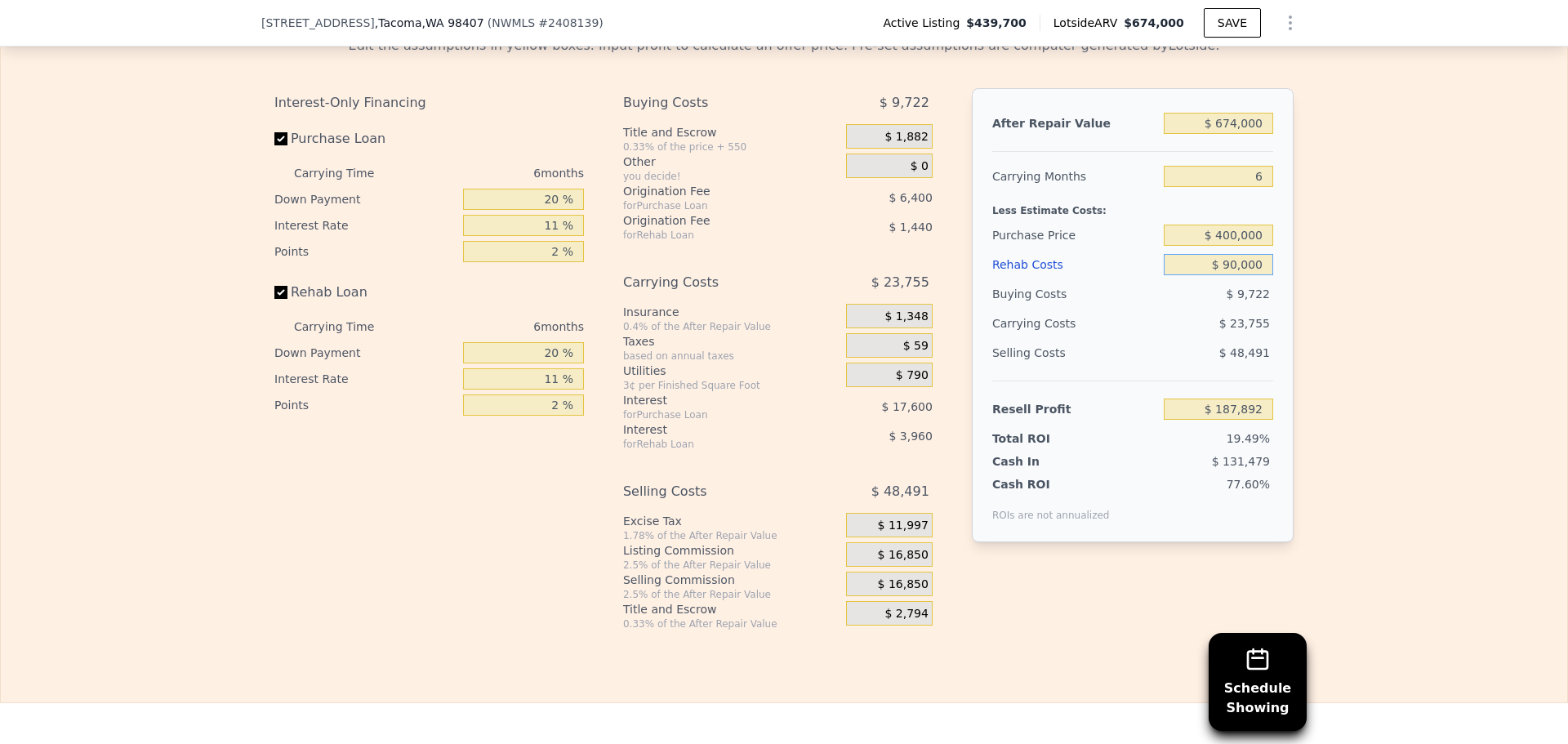
type input "$ 102,032"
type input "$ 90,000"
click at [1380, 348] on div "Edit the assumptions in yellow boxes. Input profit to calculate an offer price.…" at bounding box center [784, 327] width 1566 height 608
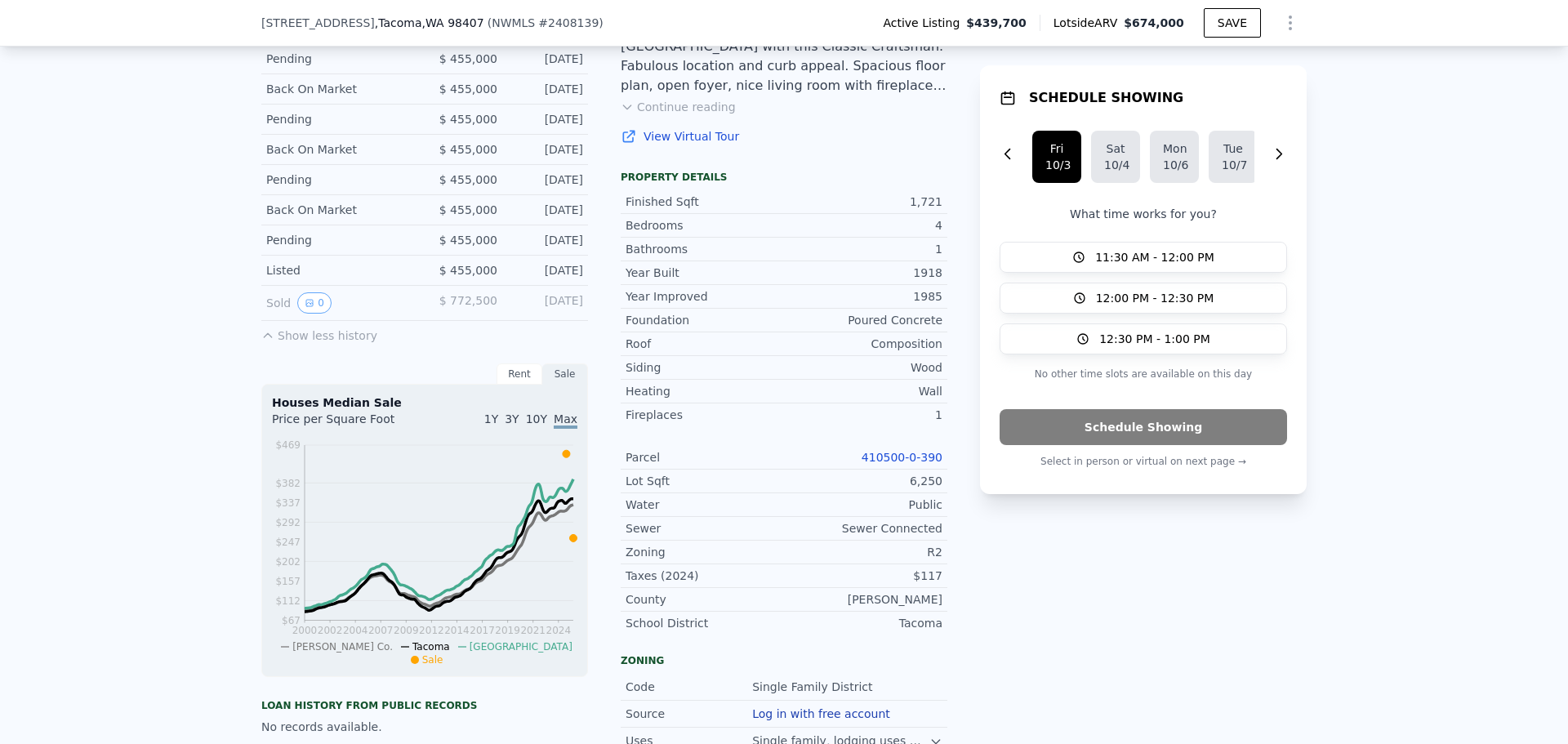
scroll to position [566, 0]
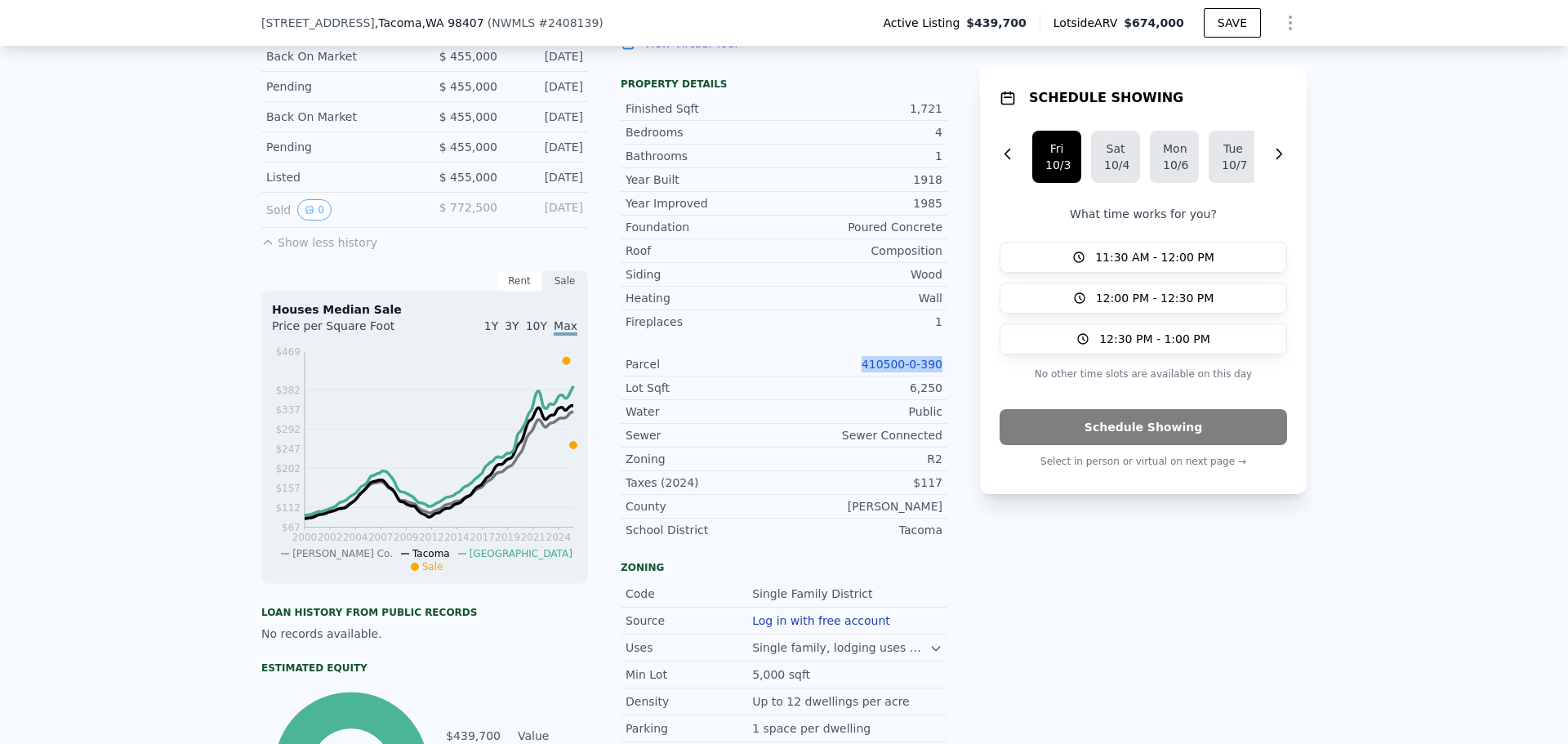
drag, startPoint x: 940, startPoint y: 375, endPoint x: 871, endPoint y: 369, distance: 69.3
click at [871, 369] on div "Parcel 410500-0-390" at bounding box center [784, 365] width 326 height 24
copy link "410500-0-390"
click at [778, 352] on div "Year Improved 1985 Foundation Poured Concrete Roof Composition Siding Wood Heat…" at bounding box center [784, 366] width 326 height 351
click at [899, 371] on link "410500-0-390" at bounding box center [902, 365] width 81 height 13
